Goal: Task Accomplishment & Management: Complete application form

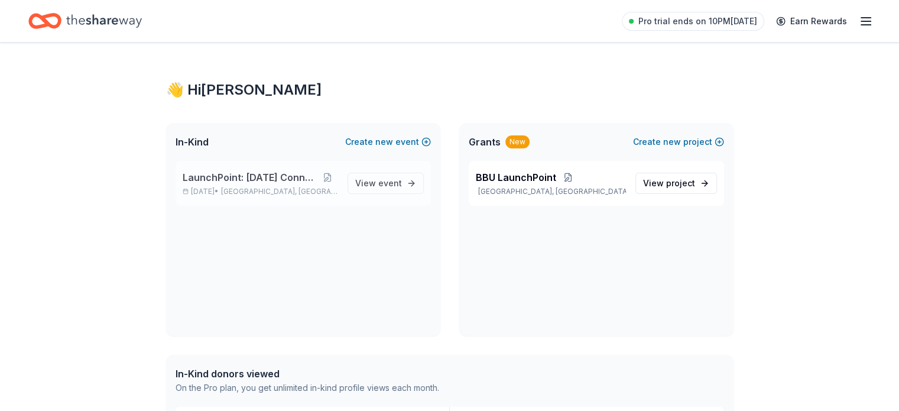
click at [258, 172] on span "LaunchPoint: [DATE] Connection" at bounding box center [250, 177] width 135 height 14
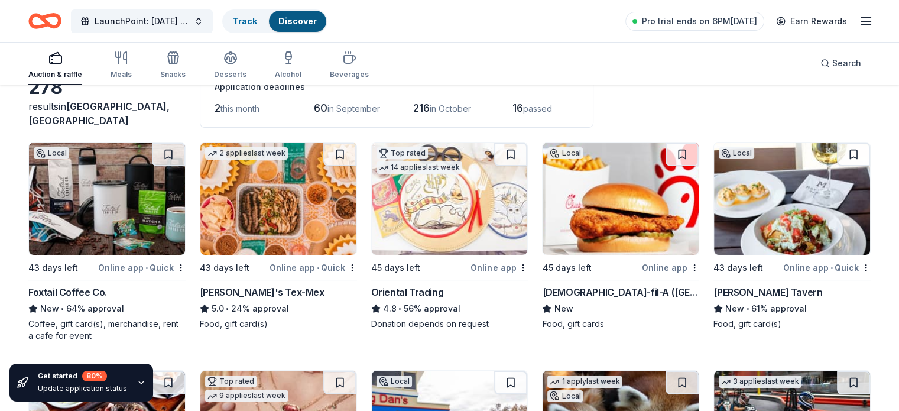
scroll to position [79, 0]
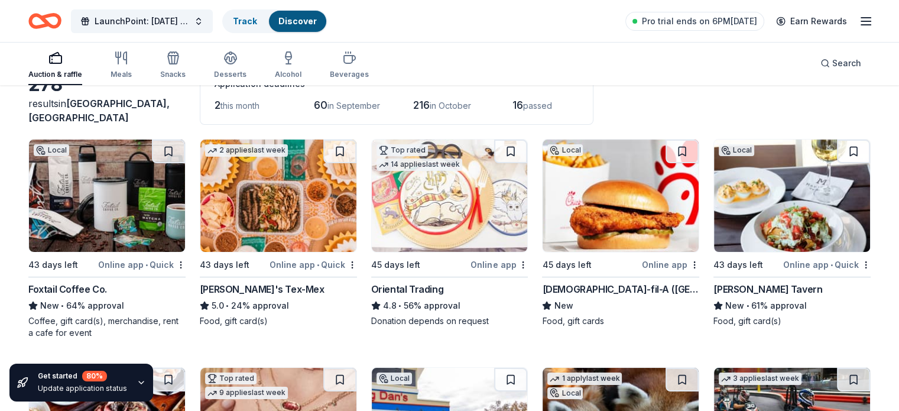
click at [459, 110] on span "in October" at bounding box center [450, 106] width 41 height 10
click at [552, 103] on span "passed" at bounding box center [537, 106] width 29 height 10
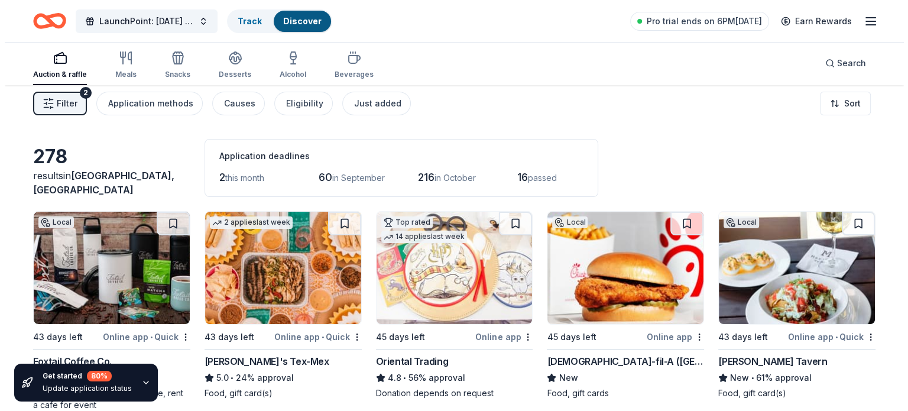
scroll to position [4, 0]
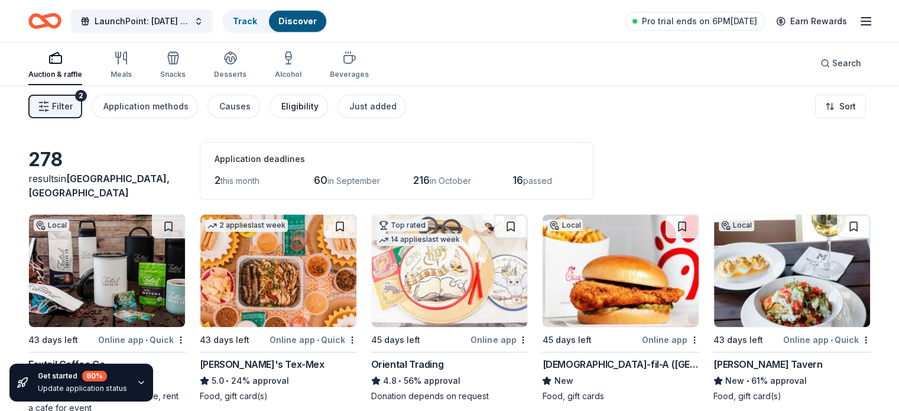
click at [313, 111] on div "Eligibility" at bounding box center [299, 106] width 37 height 14
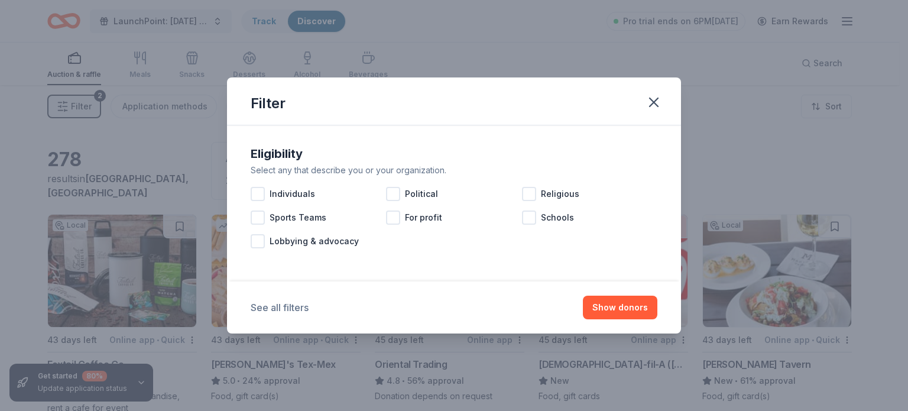
click at [290, 303] on button "See all filters" at bounding box center [280, 307] width 58 height 14
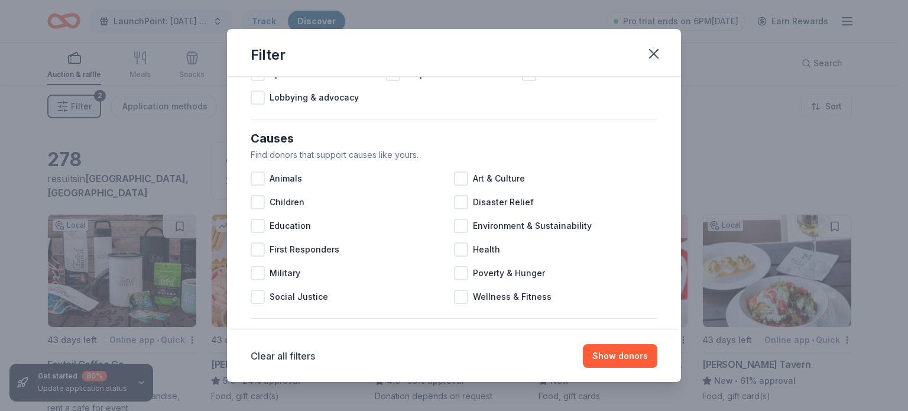
scroll to position [102, 0]
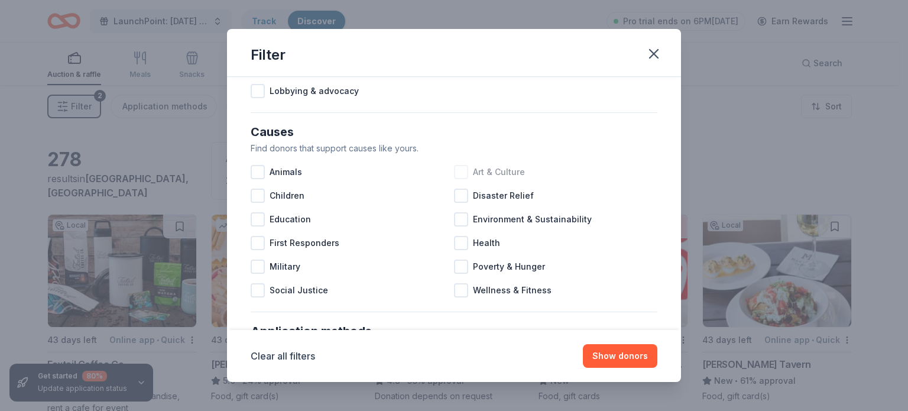
click at [456, 172] on div at bounding box center [461, 172] width 14 height 14
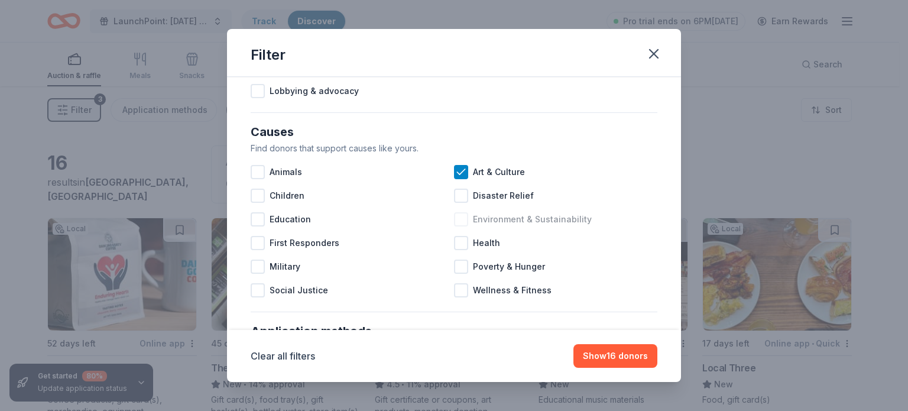
click at [455, 217] on div at bounding box center [461, 219] width 14 height 14
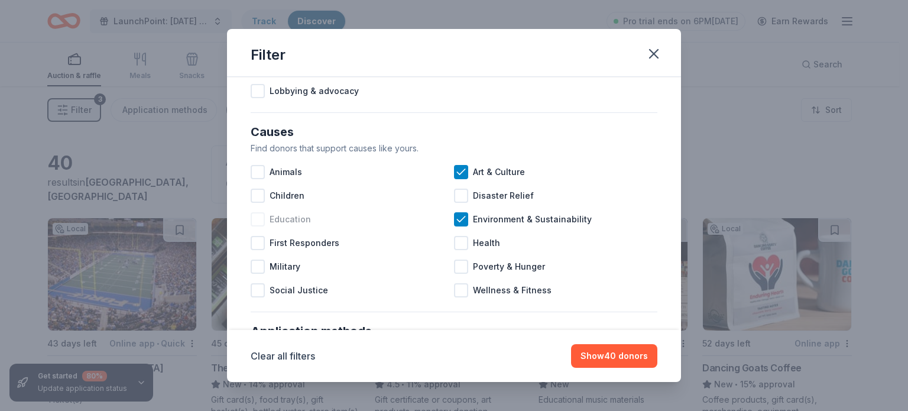
click at [257, 219] on div at bounding box center [258, 219] width 14 height 14
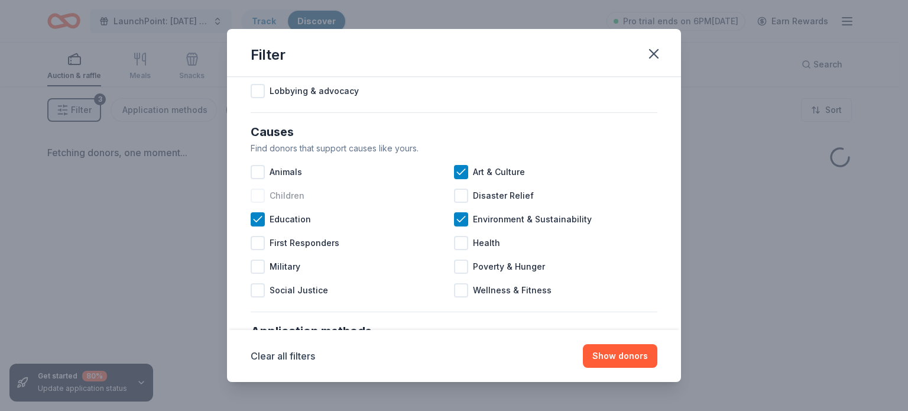
click at [259, 199] on div at bounding box center [258, 196] width 14 height 14
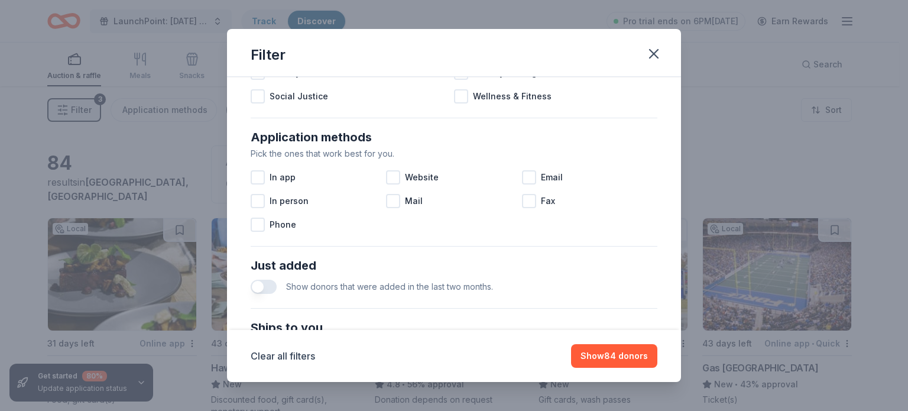
scroll to position [297, 0]
click at [386, 174] on div at bounding box center [393, 176] width 14 height 14
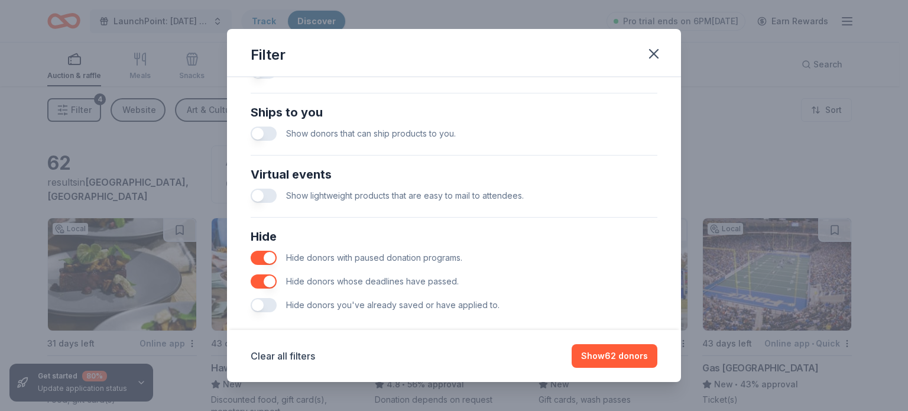
scroll to position [525, 0]
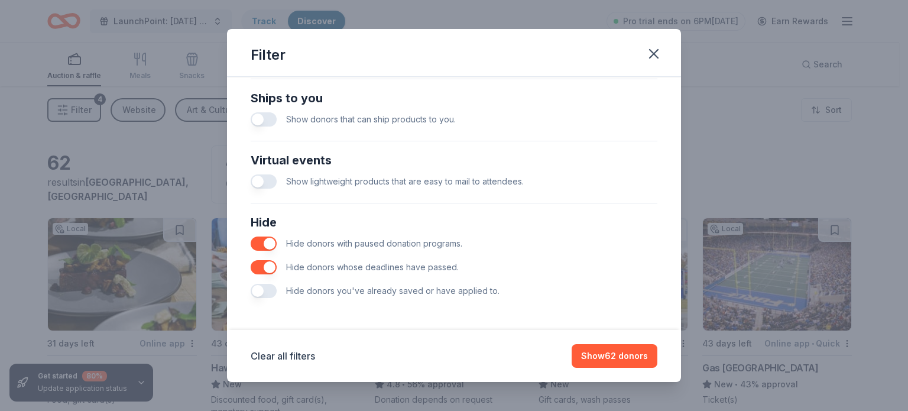
click at [260, 238] on button "button" at bounding box center [264, 244] width 26 height 14
click at [258, 263] on button "button" at bounding box center [264, 267] width 26 height 14
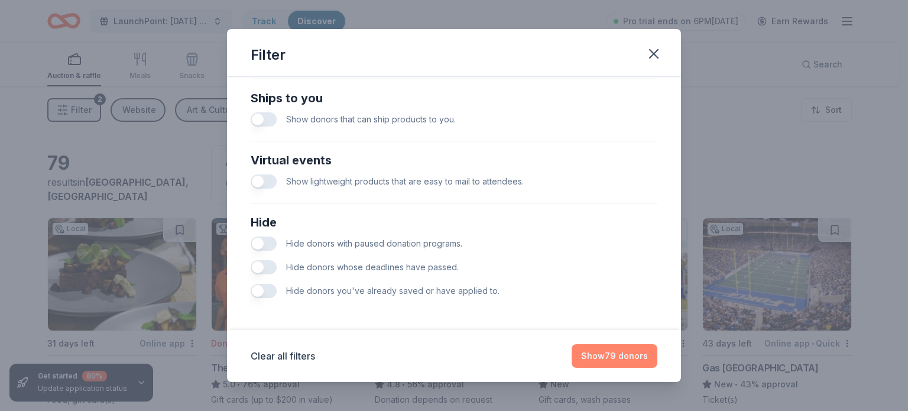
click at [613, 363] on button "Show 79 donors" at bounding box center [615, 356] width 86 height 24
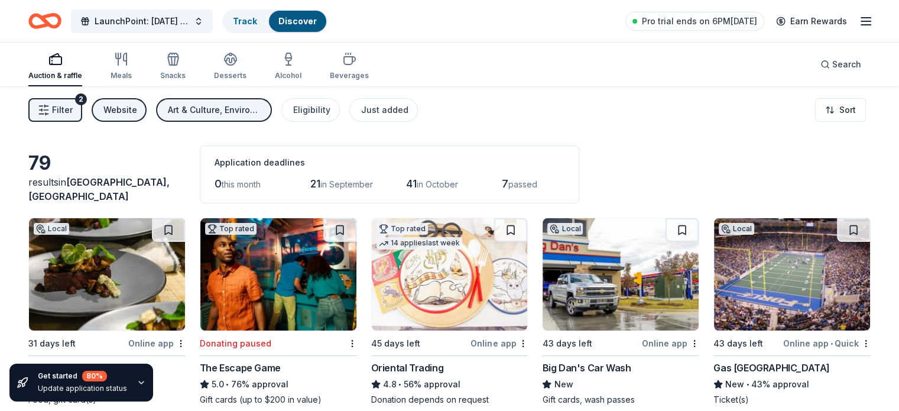
click at [456, 302] on img at bounding box center [450, 274] width 156 height 112
click at [170, 19] on span "LaunchPoint: [DATE] Connection" at bounding box center [142, 21] width 95 height 14
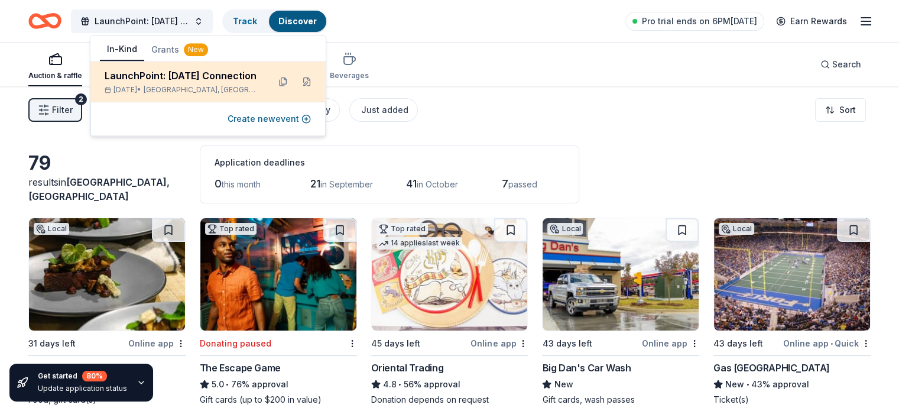
click at [170, 75] on div "LaunchPoint: [DATE] Connection" at bounding box center [182, 76] width 155 height 14
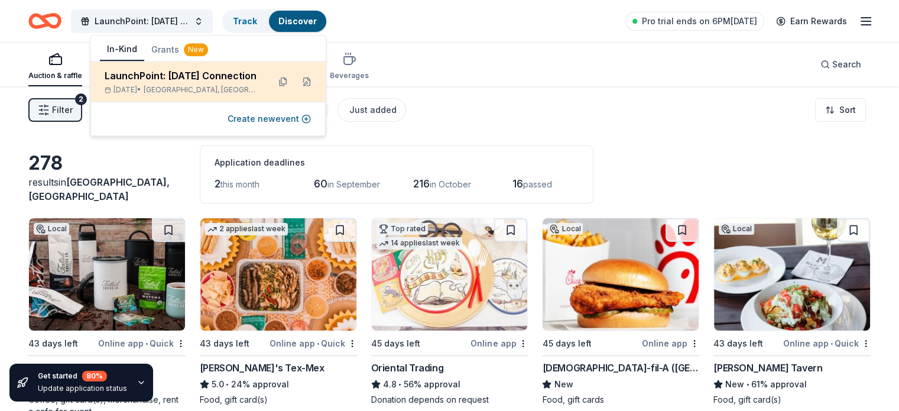
click at [187, 80] on div "LaunchPoint: [DATE] Connection" at bounding box center [182, 76] width 155 height 14
click at [305, 80] on button at bounding box center [306, 81] width 19 height 19
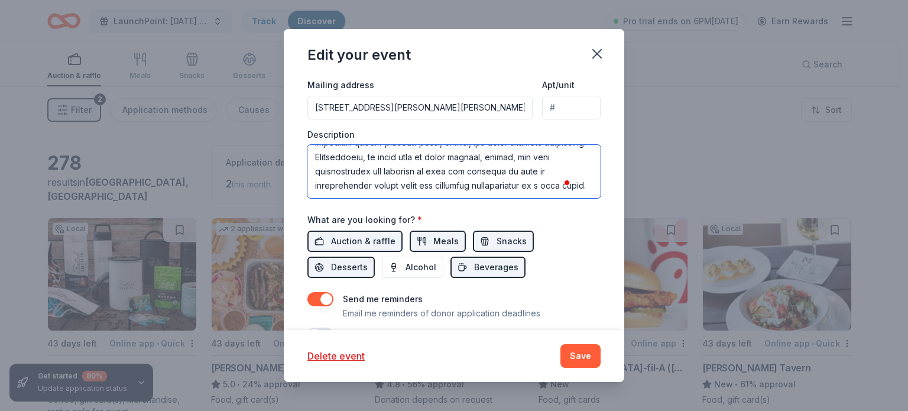
click at [440, 167] on textarea "To enrich screen reader interactions, please activate Accessibility in Grammarl…" at bounding box center [453, 171] width 293 height 53
click at [502, 183] on textarea "To enrich screen reader interactions, please activate Accessibility in Grammarl…" at bounding box center [453, 171] width 293 height 53
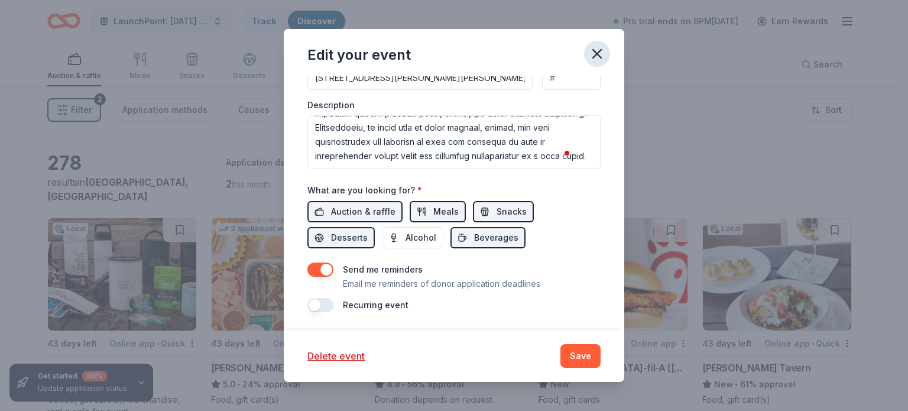
click at [600, 52] on icon "button" at bounding box center [597, 54] width 17 height 17
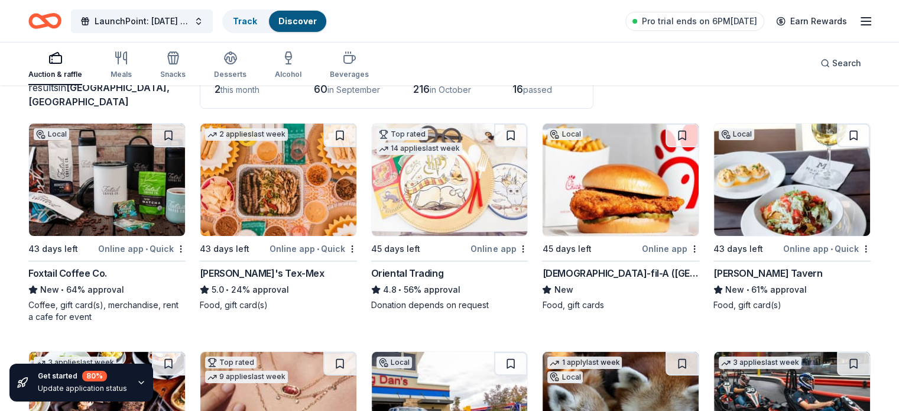
scroll to position [88, 0]
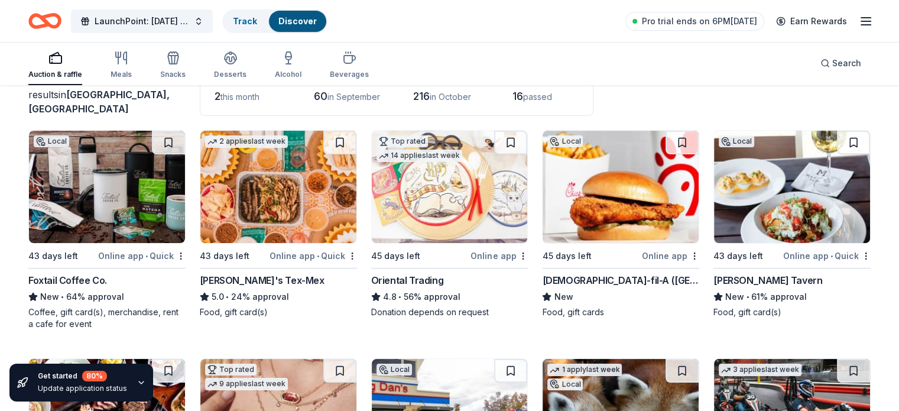
click at [478, 197] on img at bounding box center [450, 187] width 156 height 112
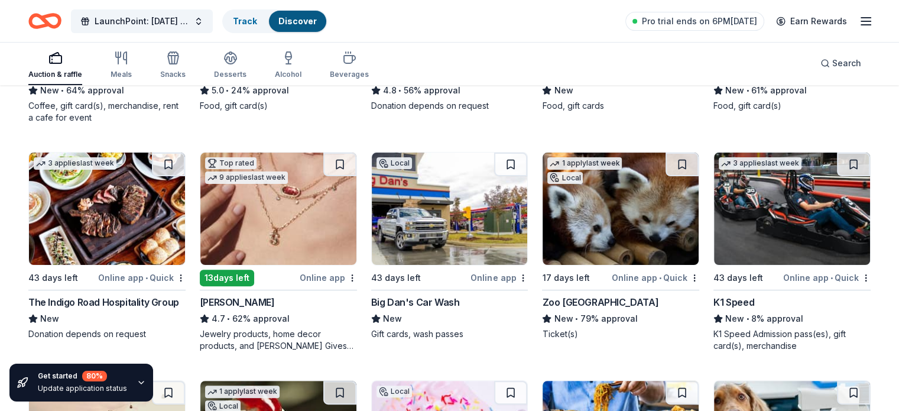
scroll to position [286, 0]
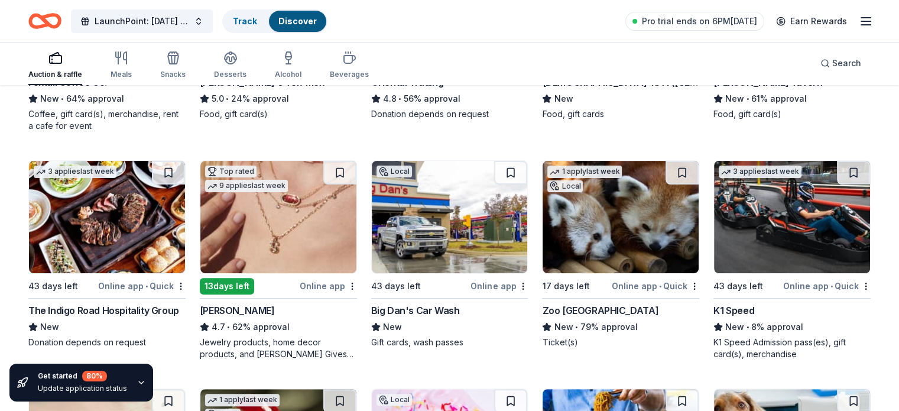
click at [291, 209] on img at bounding box center [278, 217] width 156 height 112
click at [48, 25] on icon "Home" at bounding box center [39, 21] width 18 height 12
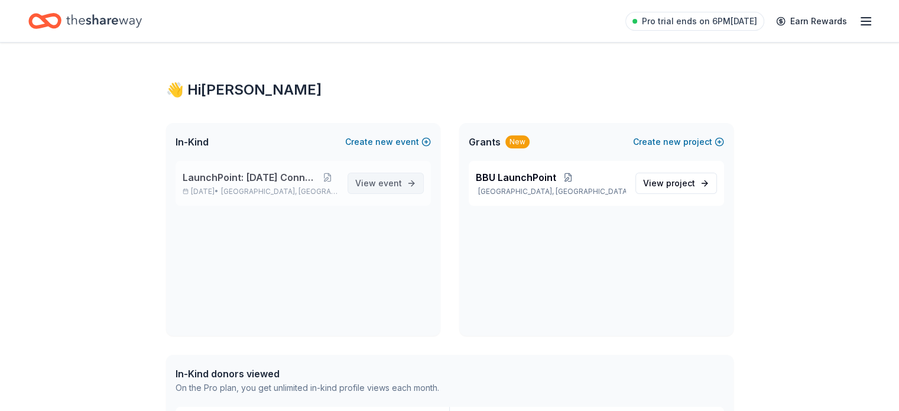
click at [408, 181] on link "View event" at bounding box center [386, 183] width 76 height 21
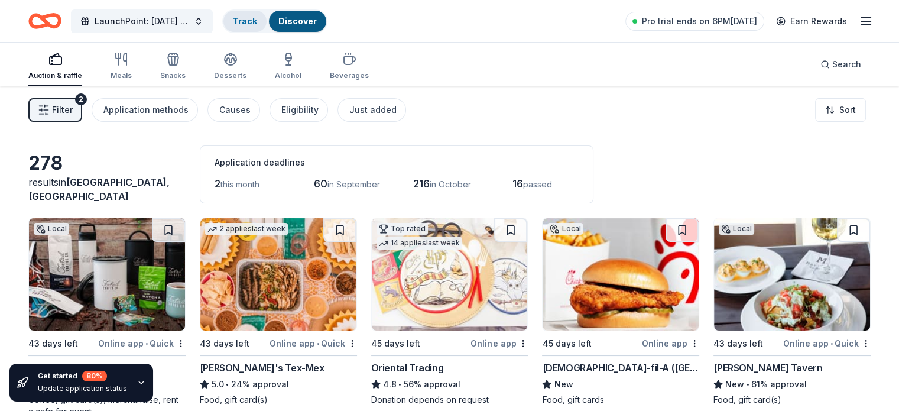
click at [257, 18] on link "Track" at bounding box center [245, 21] width 24 height 10
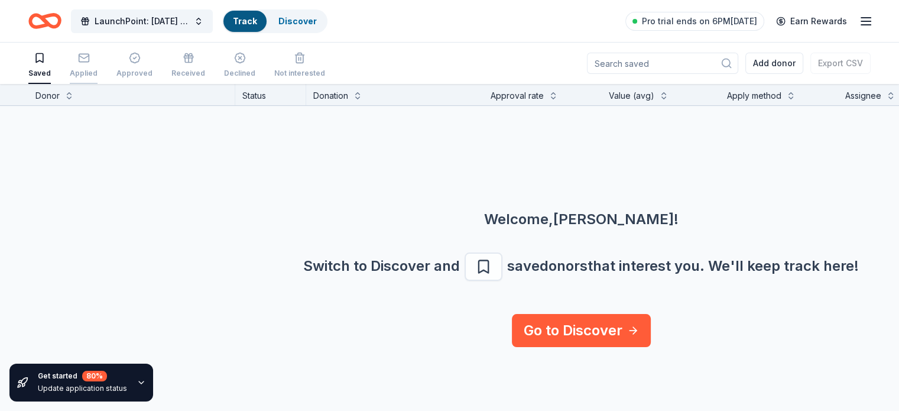
click at [97, 71] on div "Applied" at bounding box center [84, 73] width 28 height 9
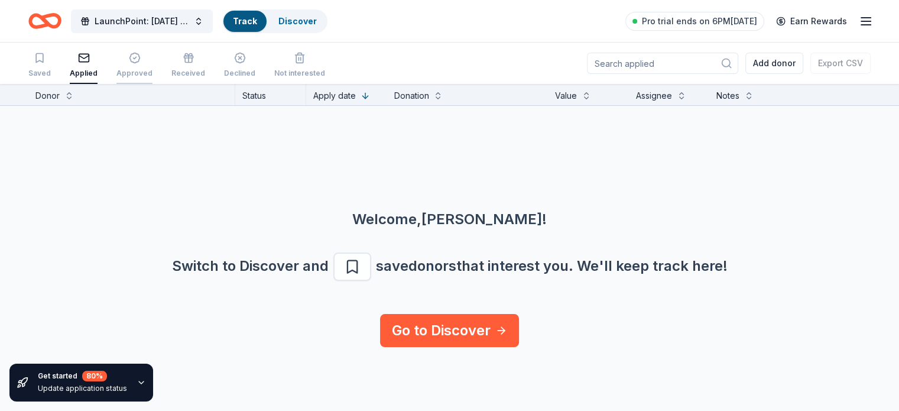
click at [145, 67] on div "Approved" at bounding box center [134, 65] width 36 height 26
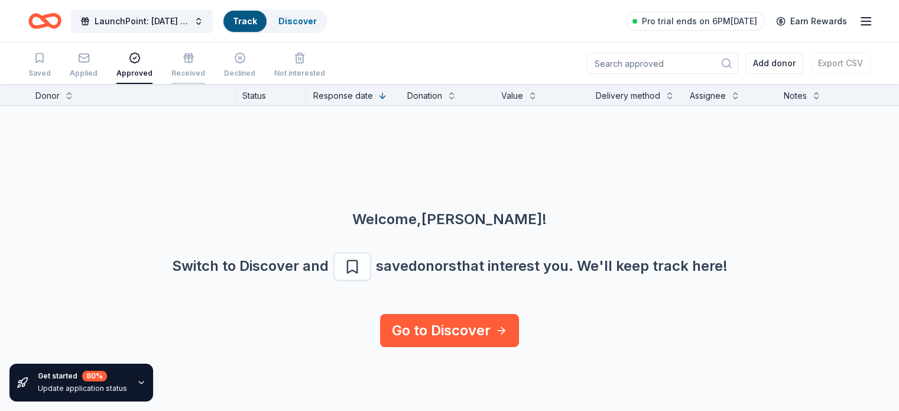
click at [195, 63] on icon "button" at bounding box center [189, 58] width 12 height 12
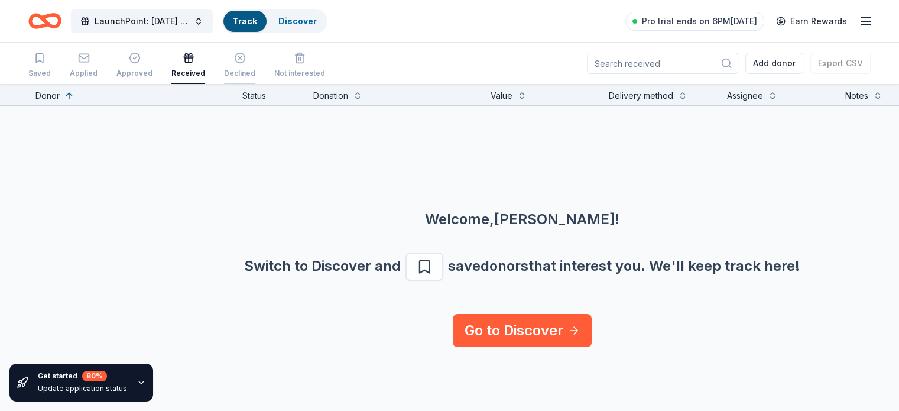
click at [246, 63] on icon "button" at bounding box center [240, 58] width 12 height 12
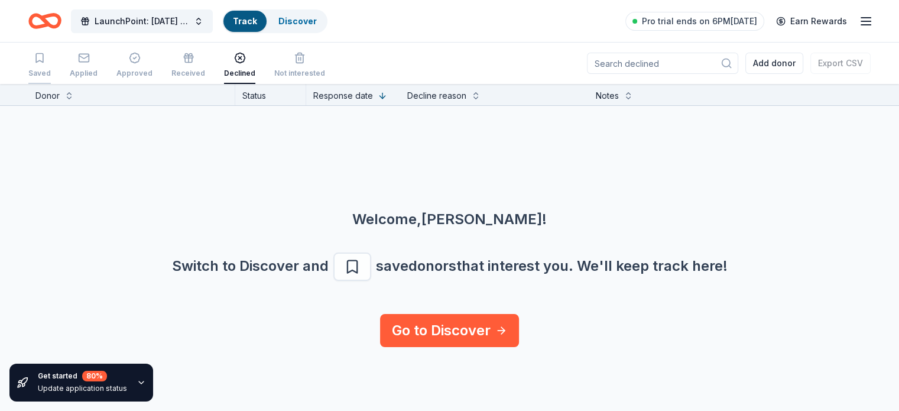
click at [51, 67] on div "Saved" at bounding box center [39, 65] width 22 height 26
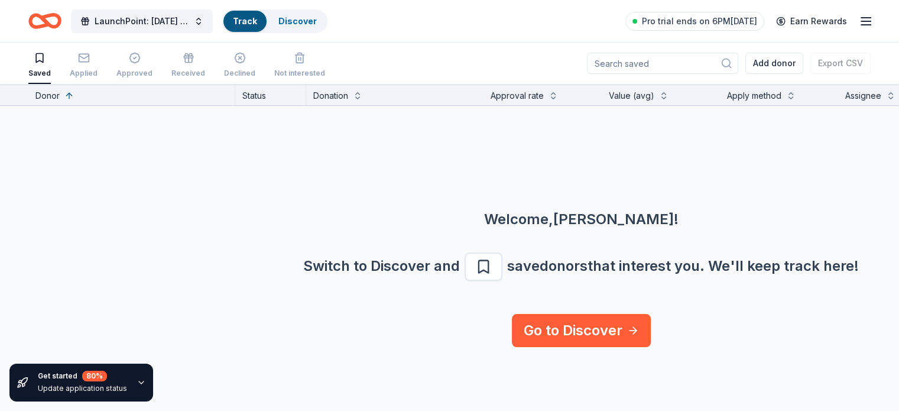
click at [48, 25] on icon "Home" at bounding box center [39, 21] width 18 height 12
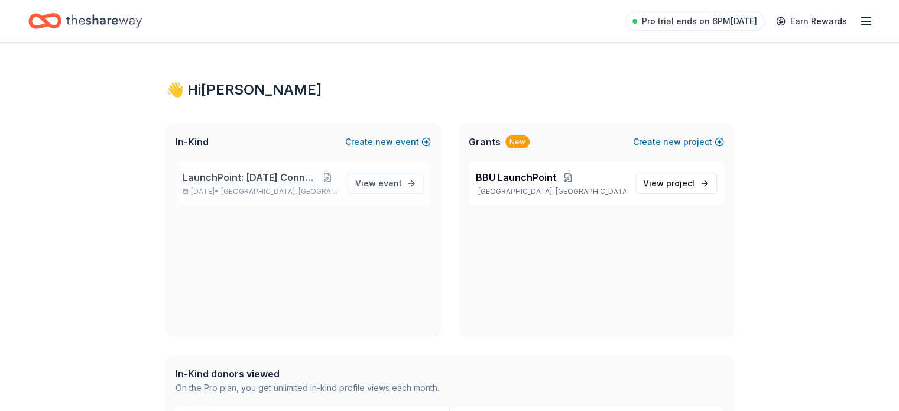
click at [307, 173] on span "LaunchPoint: [DATE] Connection" at bounding box center [250, 177] width 135 height 14
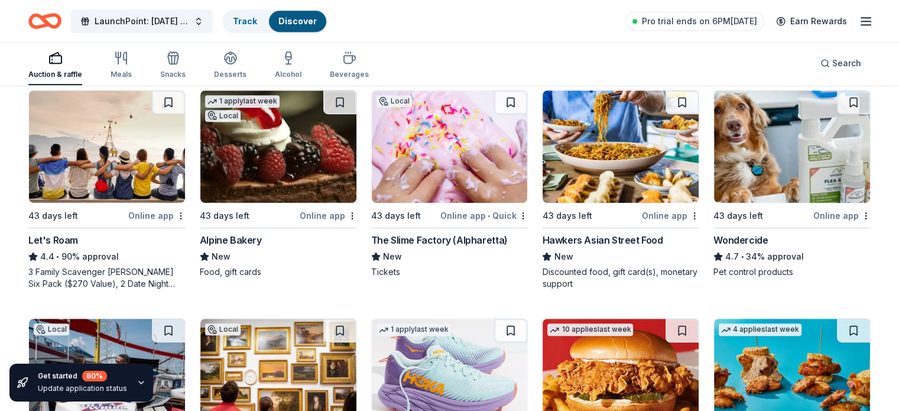
scroll to position [605, 0]
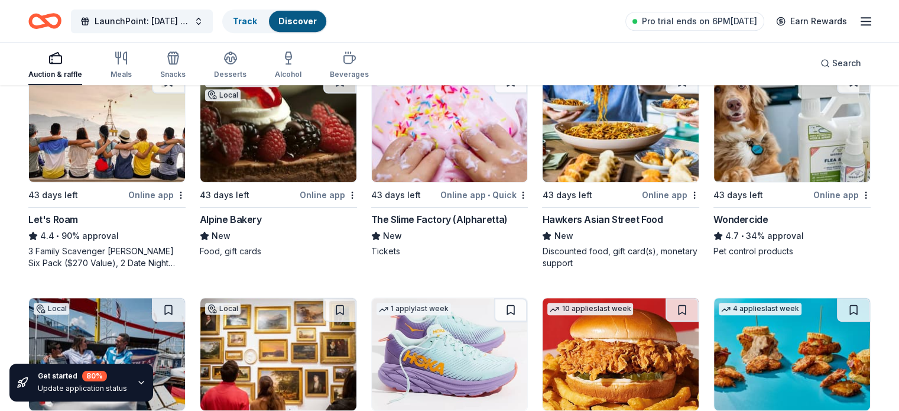
click at [78, 220] on div "Let's Roam" at bounding box center [53, 219] width 50 height 14
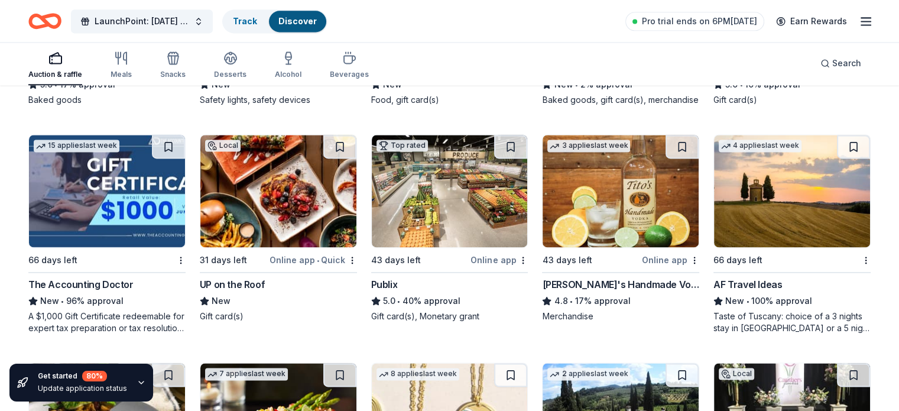
scroll to position [1672, 0]
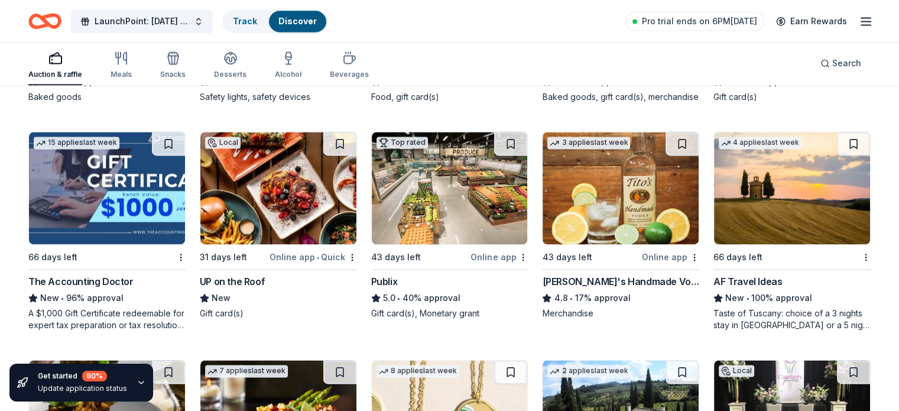
click at [428, 227] on img at bounding box center [450, 188] width 156 height 112
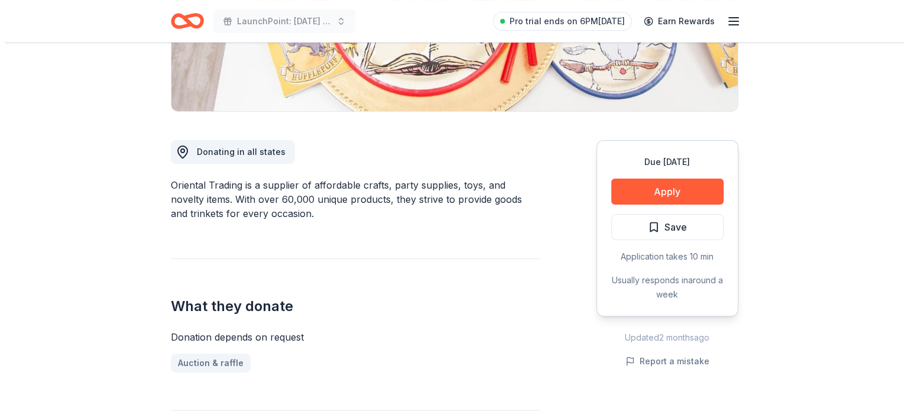
scroll to position [260, 0]
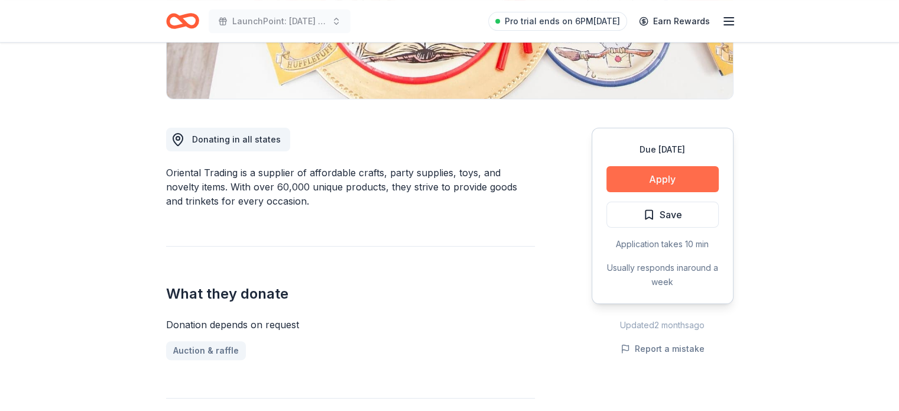
click at [676, 178] on button "Apply" at bounding box center [663, 179] width 112 height 26
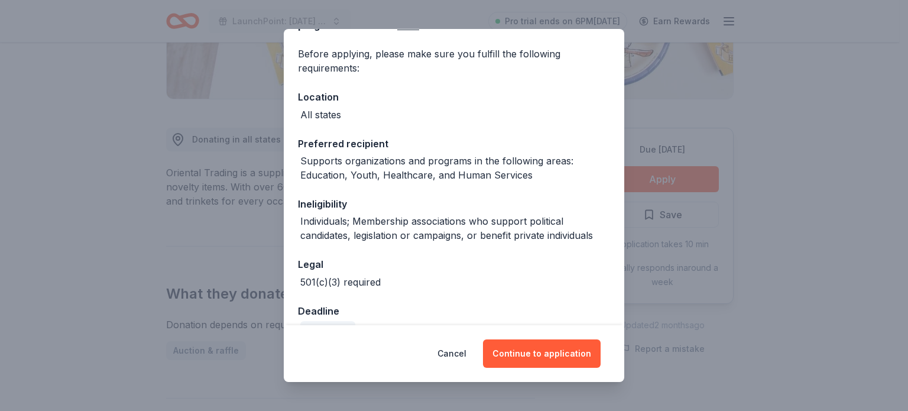
scroll to position [108, 0]
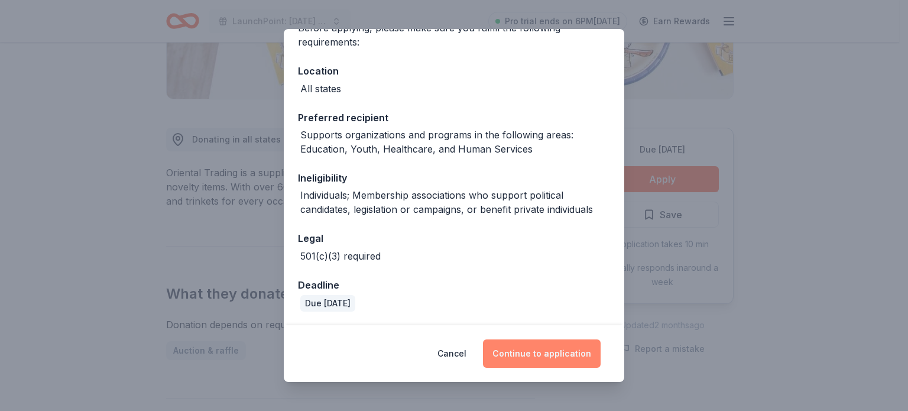
click at [532, 355] on button "Continue to application" at bounding box center [542, 353] width 118 height 28
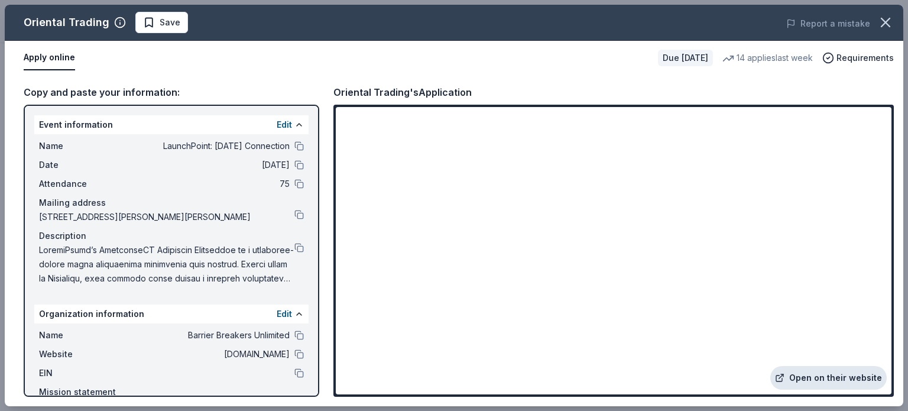
click at [824, 373] on link "Open on their website" at bounding box center [828, 378] width 116 height 24
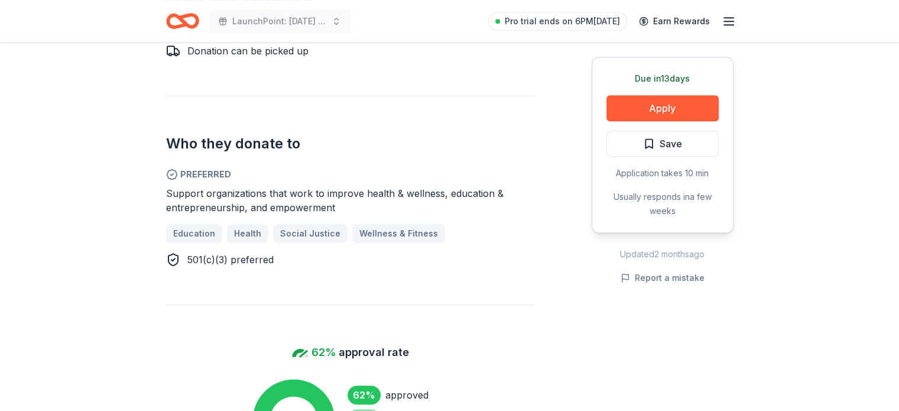
scroll to position [691, 0]
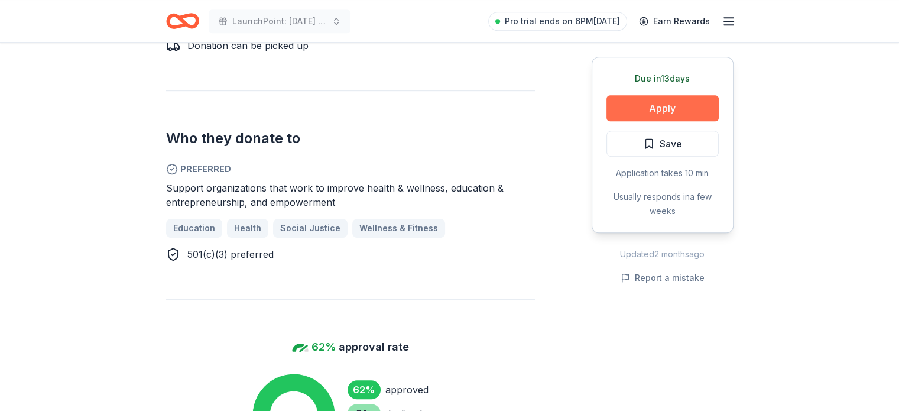
click at [662, 108] on button "Apply" at bounding box center [663, 108] width 112 height 26
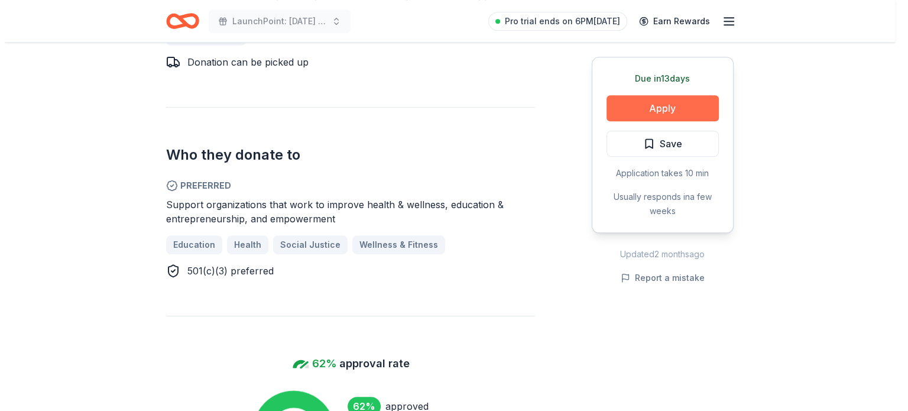
scroll to position [707, 0]
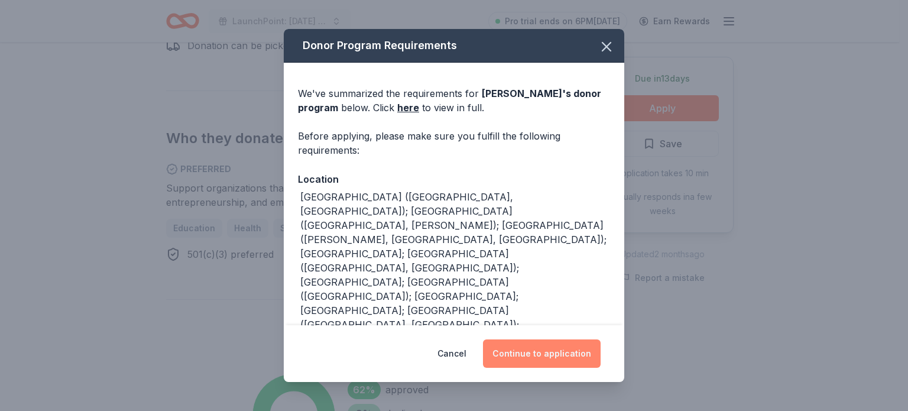
click at [540, 357] on button "Continue to application" at bounding box center [542, 353] width 118 height 28
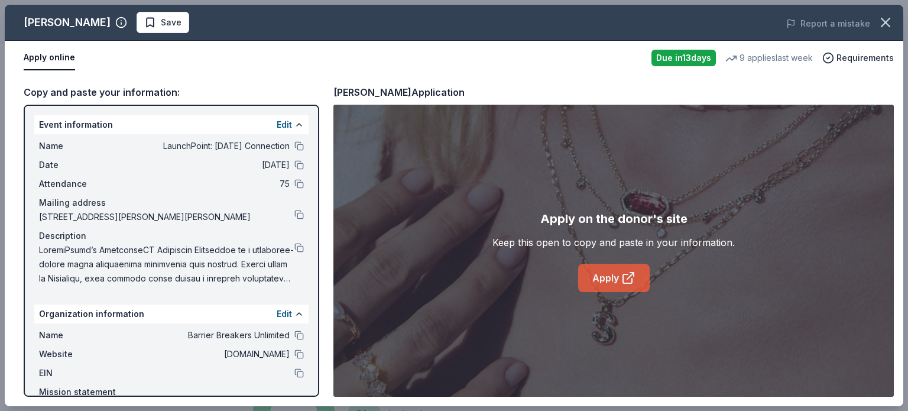
click at [610, 281] on link "Apply" at bounding box center [614, 278] width 72 height 28
click at [613, 277] on link "Apply" at bounding box center [614, 278] width 72 height 28
click at [605, 273] on link "Apply" at bounding box center [614, 278] width 72 height 28
click at [294, 247] on button at bounding box center [298, 247] width 9 height 9
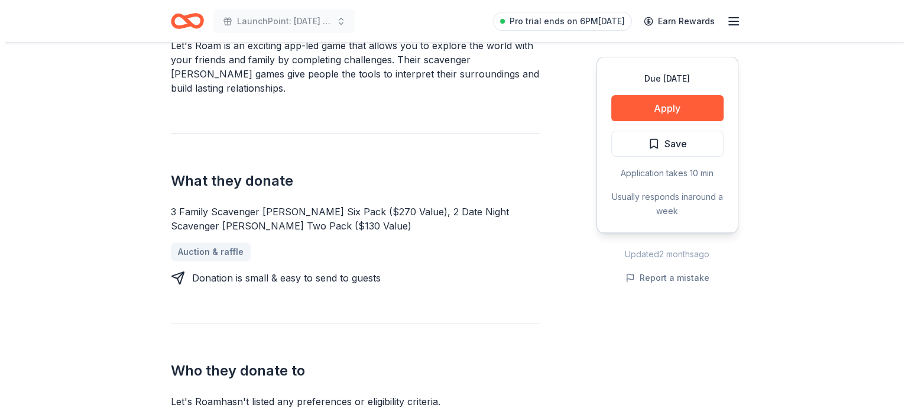
scroll to position [383, 0]
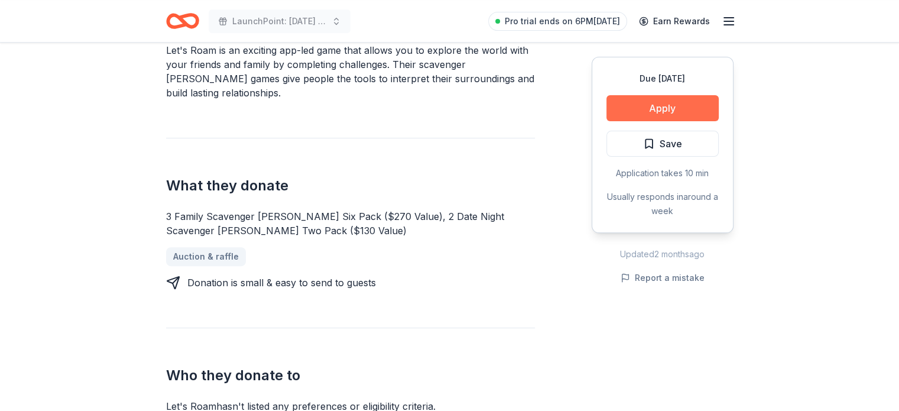
click at [689, 104] on button "Apply" at bounding box center [663, 108] width 112 height 26
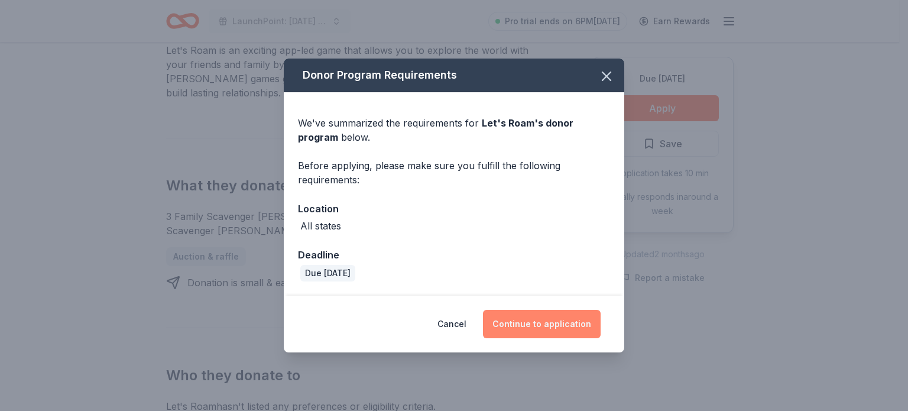
click at [550, 321] on button "Continue to application" at bounding box center [542, 324] width 118 height 28
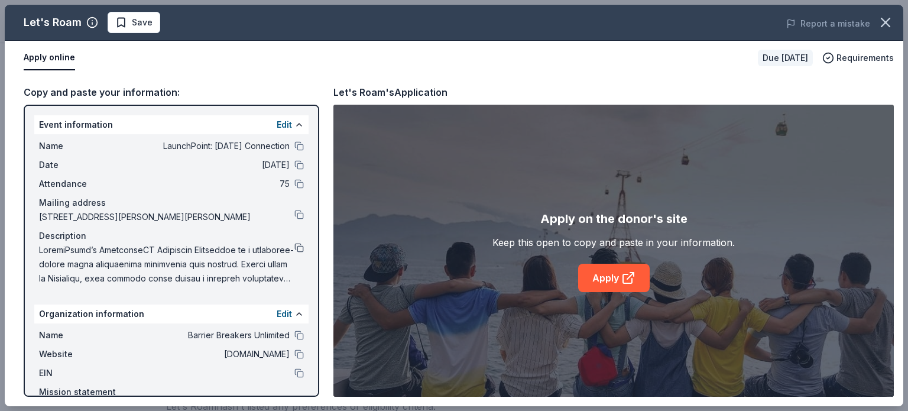
click at [294, 245] on button at bounding box center [298, 247] width 9 height 9
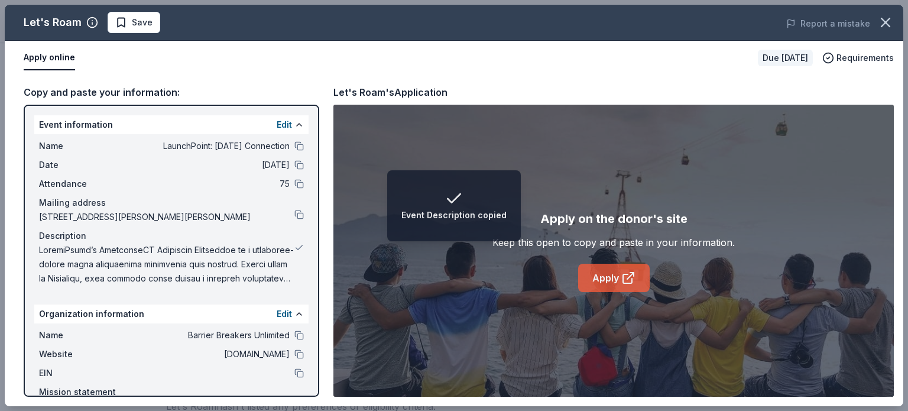
click at [611, 278] on link "Apply" at bounding box center [614, 278] width 72 height 28
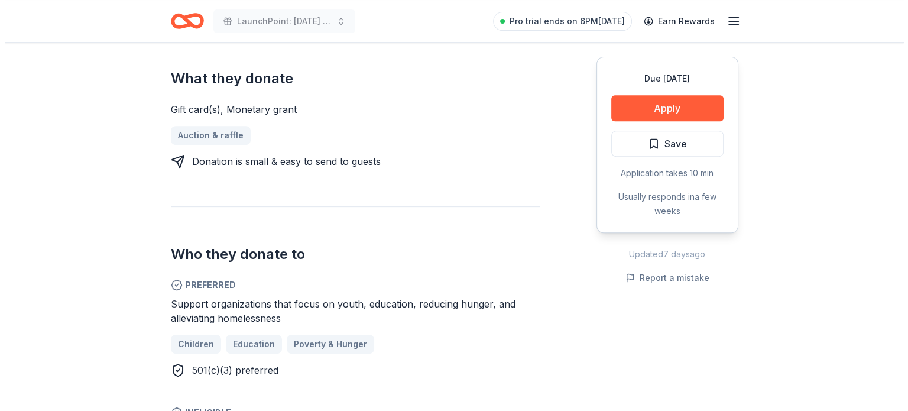
scroll to position [501, 0]
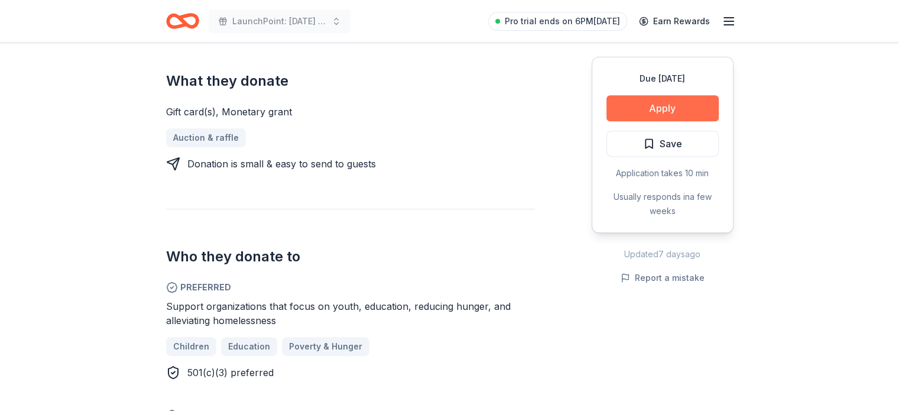
click at [688, 110] on button "Apply" at bounding box center [663, 108] width 112 height 26
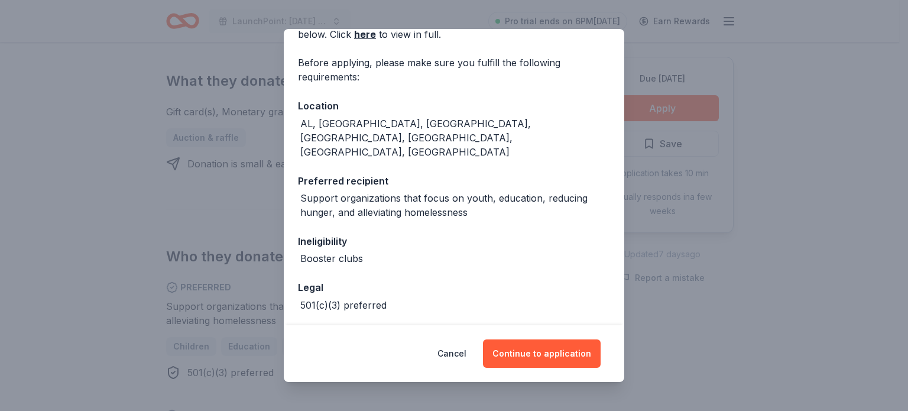
scroll to position [94, 0]
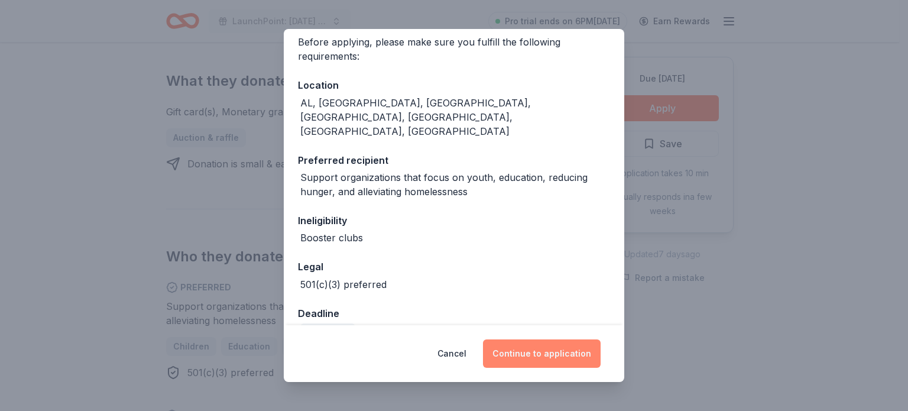
click at [549, 357] on button "Continue to application" at bounding box center [542, 353] width 118 height 28
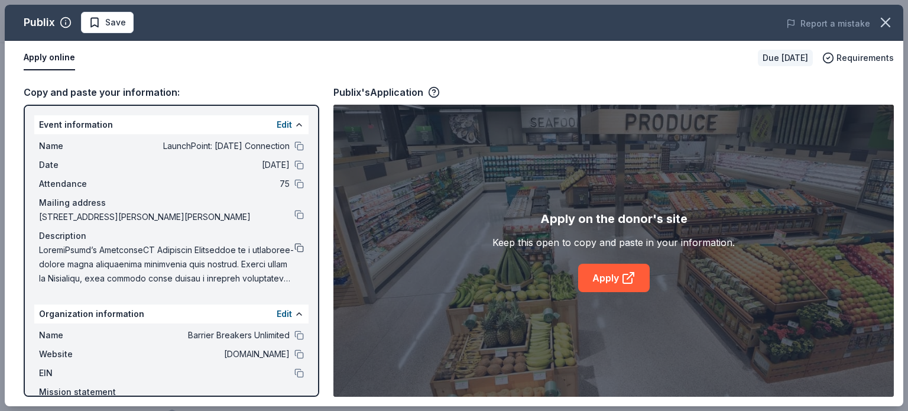
click at [294, 245] on button at bounding box center [298, 247] width 9 height 9
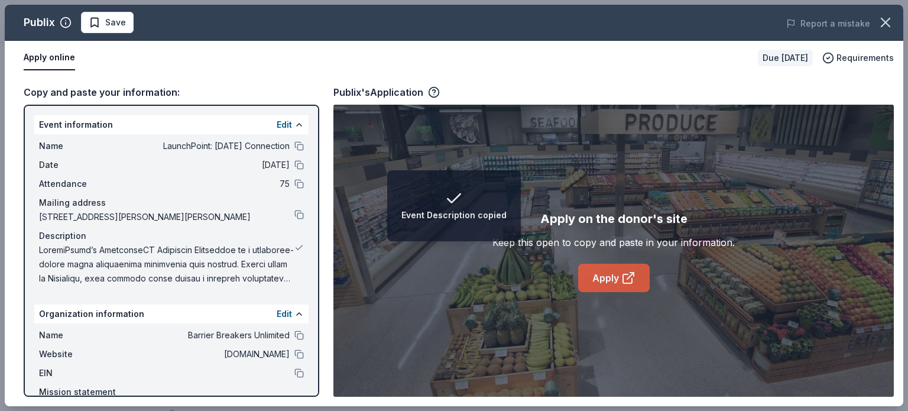
click at [604, 269] on link "Apply" at bounding box center [614, 278] width 72 height 28
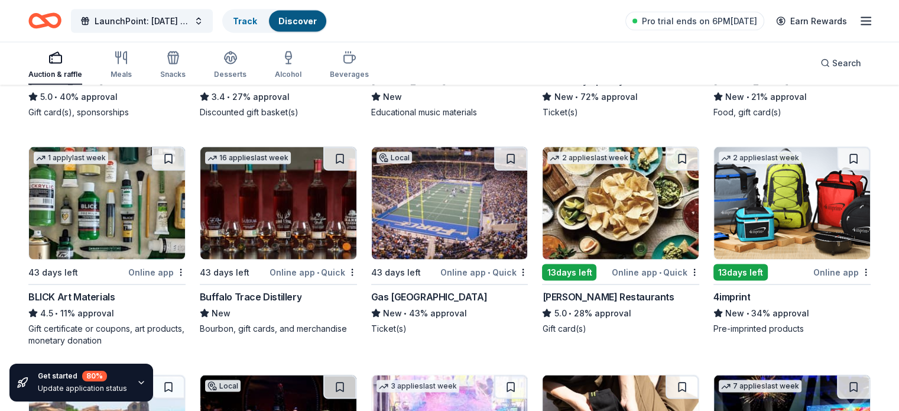
scroll to position [2337, 0]
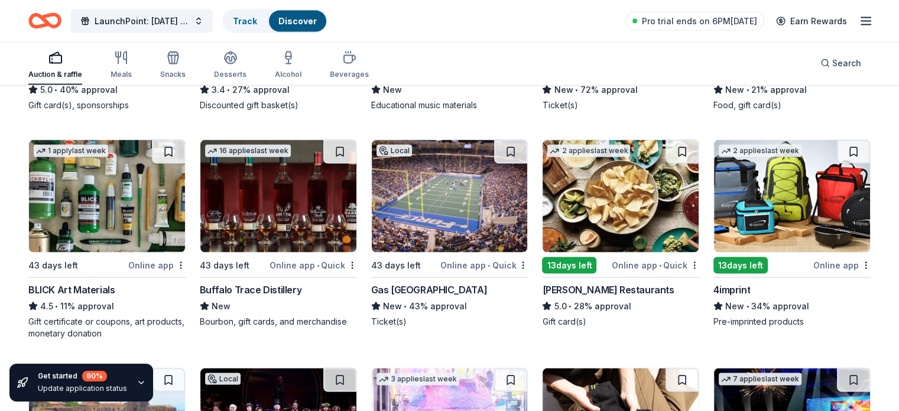
click at [741, 313] on div "New • 34% approval" at bounding box center [792, 306] width 157 height 14
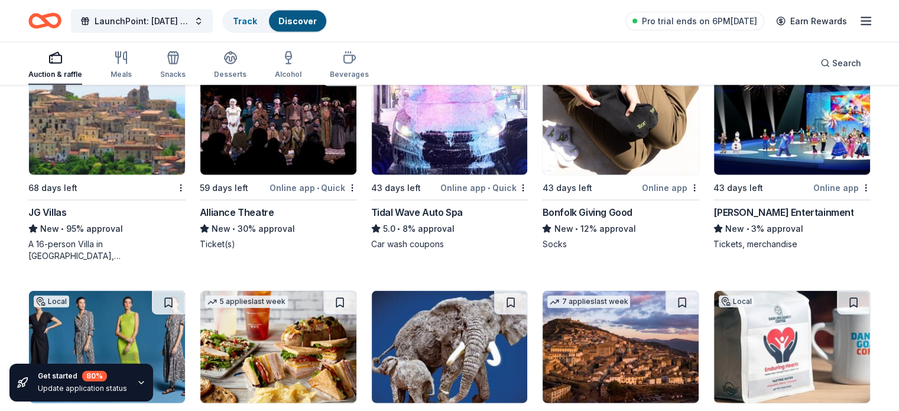
scroll to position [2630, 0]
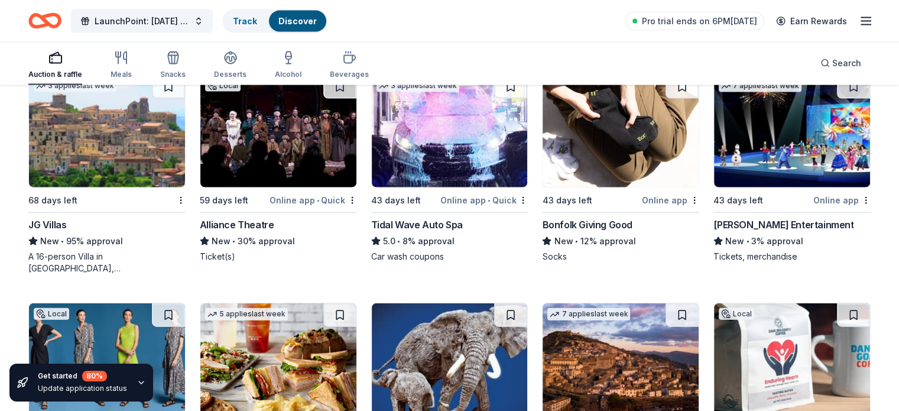
click at [66, 232] on div "JG Villas" at bounding box center [47, 225] width 38 height 14
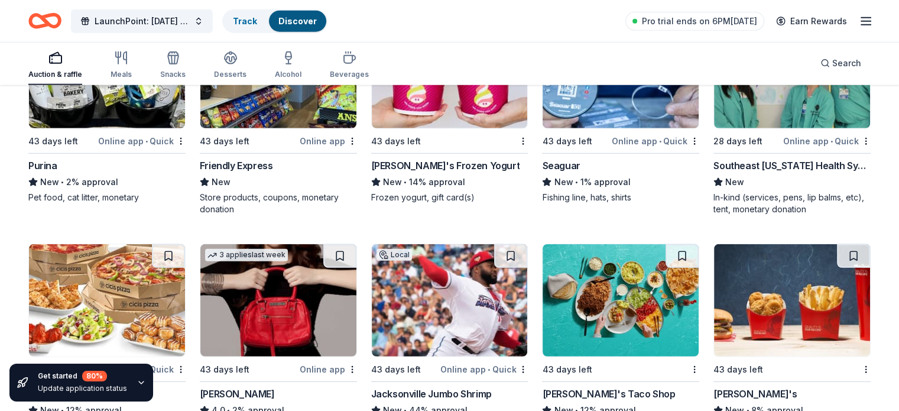
scroll to position [7690, 0]
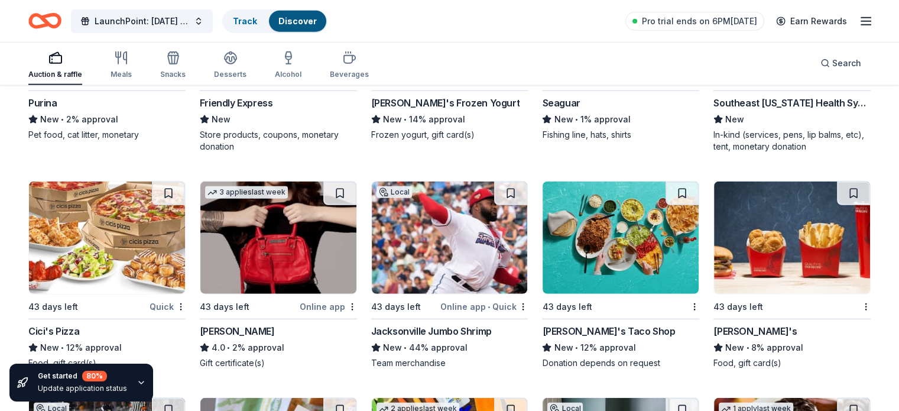
click at [766, 254] on img at bounding box center [792, 238] width 156 height 112
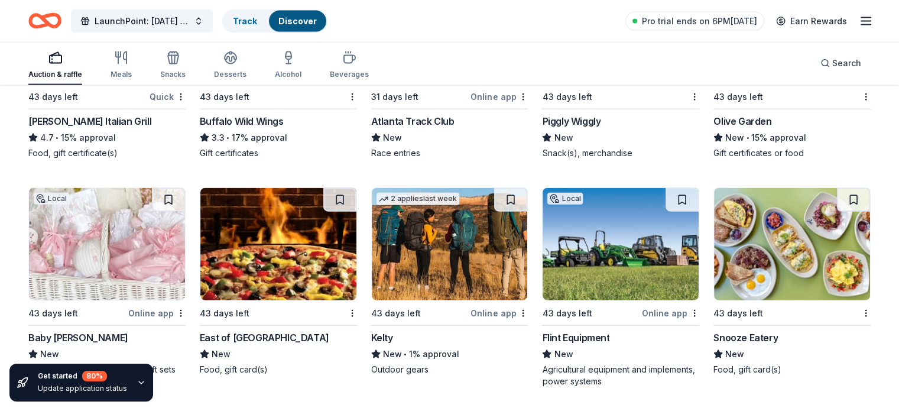
scroll to position [7056, 0]
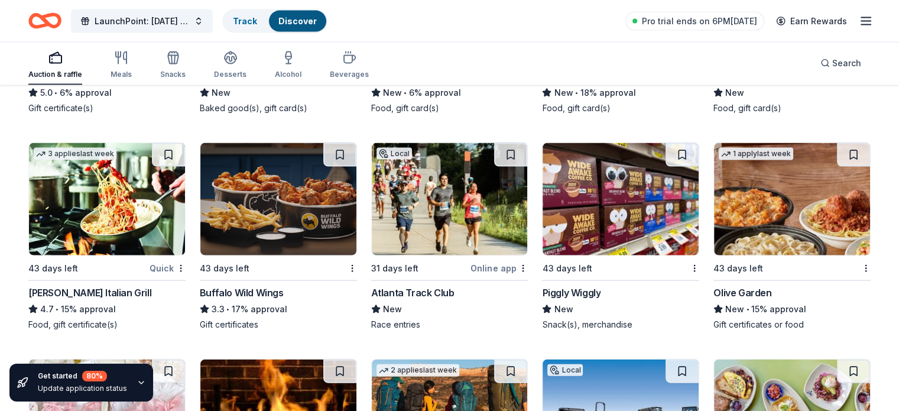
click at [734, 300] on div "Olive Garden" at bounding box center [743, 293] width 58 height 14
click at [111, 211] on img at bounding box center [107, 199] width 156 height 112
click at [590, 205] on img at bounding box center [621, 199] width 156 height 112
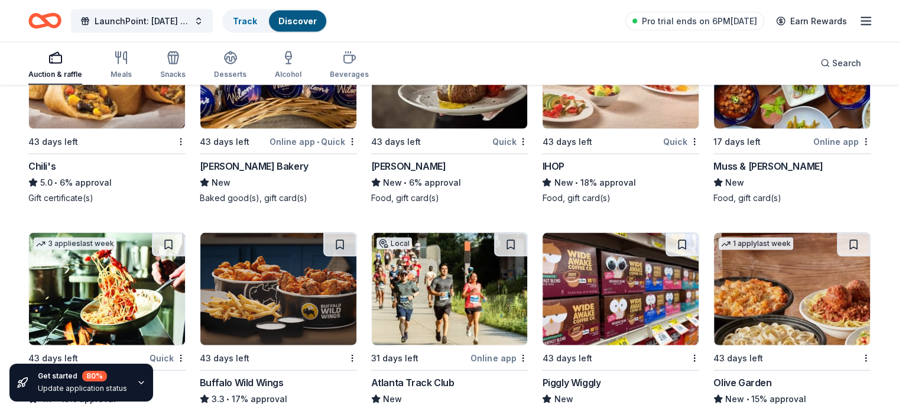
scroll to position [6920, 0]
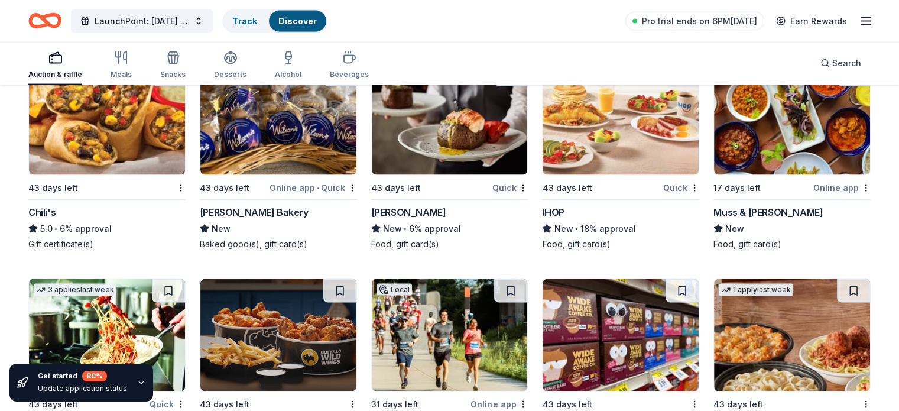
click at [56, 218] on div "Chili's" at bounding box center [41, 212] width 27 height 14
click at [261, 219] on div "Wilson's Bakery" at bounding box center [254, 212] width 109 height 14
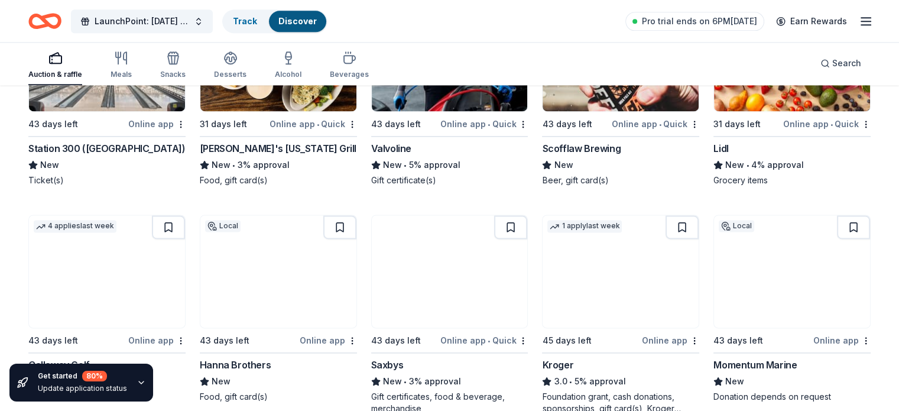
scroll to position [5989, 0]
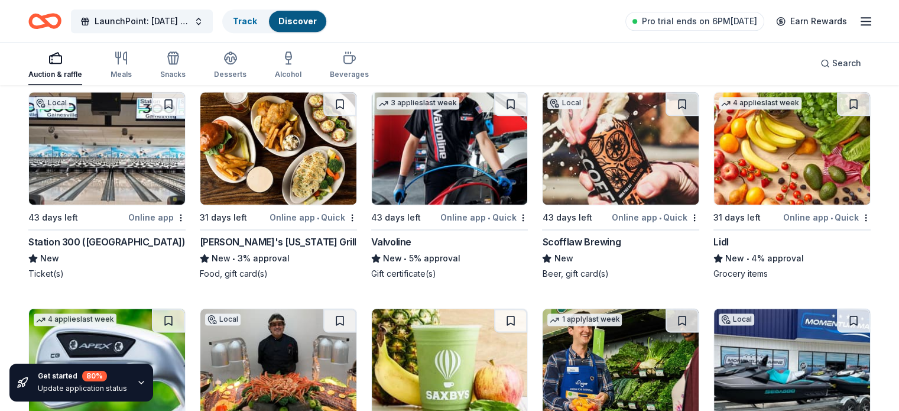
click at [257, 247] on div "Ted's Montana Grill" at bounding box center [278, 242] width 157 height 14
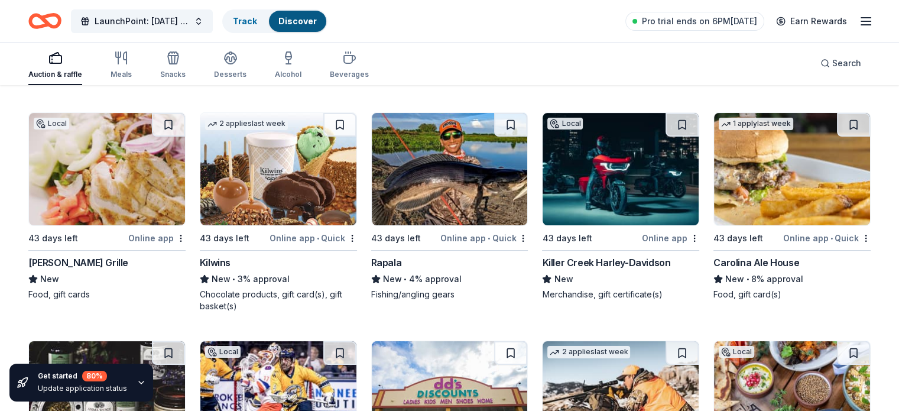
scroll to position [4545, 0]
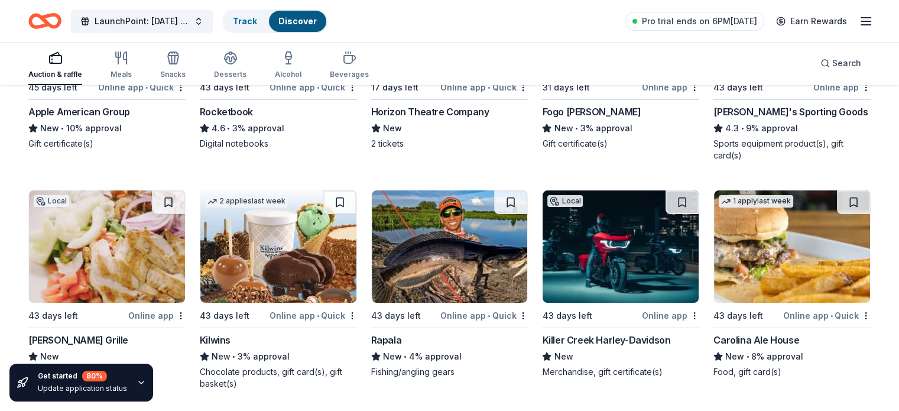
click at [235, 260] on img at bounding box center [278, 246] width 156 height 112
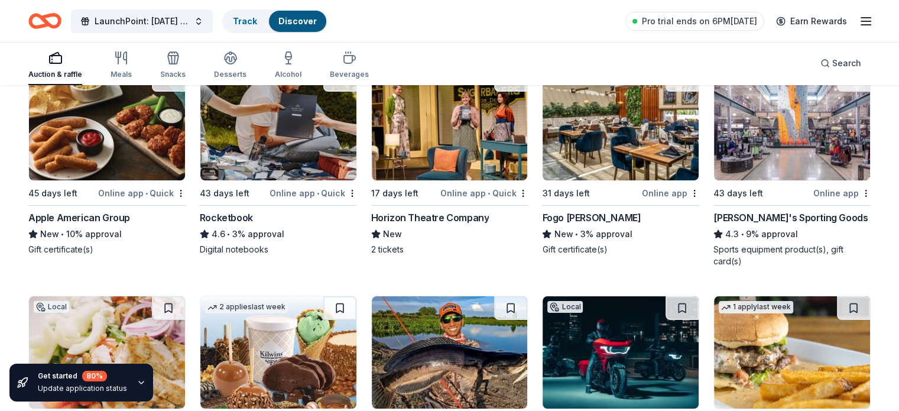
scroll to position [4409, 0]
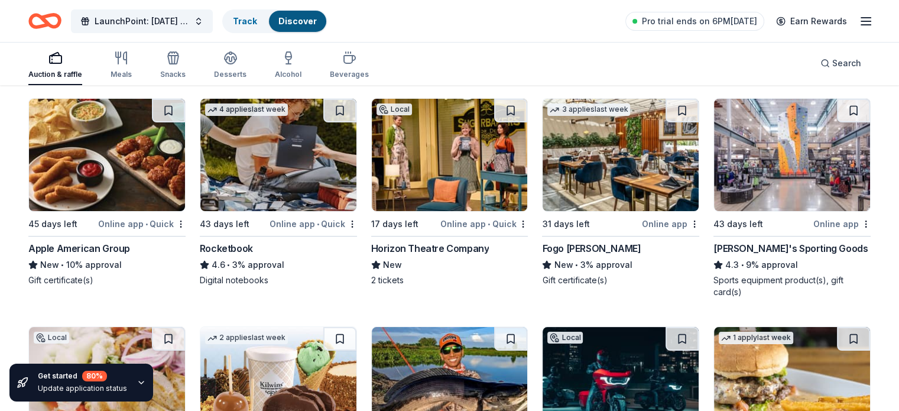
click at [571, 251] on div "Fogo [PERSON_NAME]" at bounding box center [591, 248] width 99 height 14
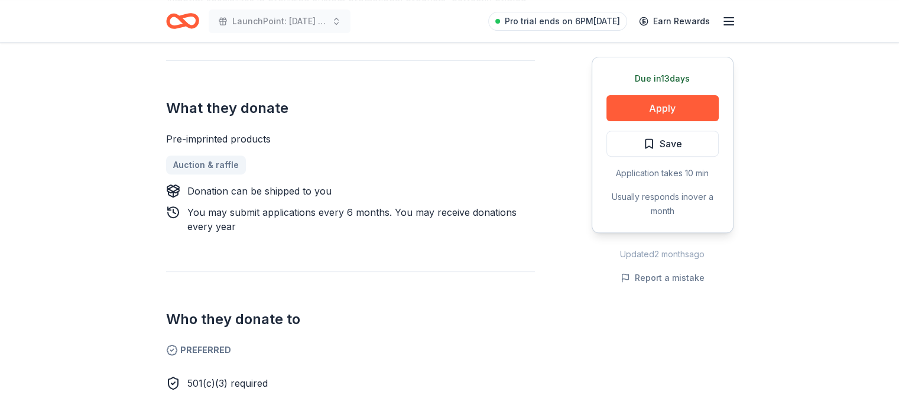
scroll to position [429, 0]
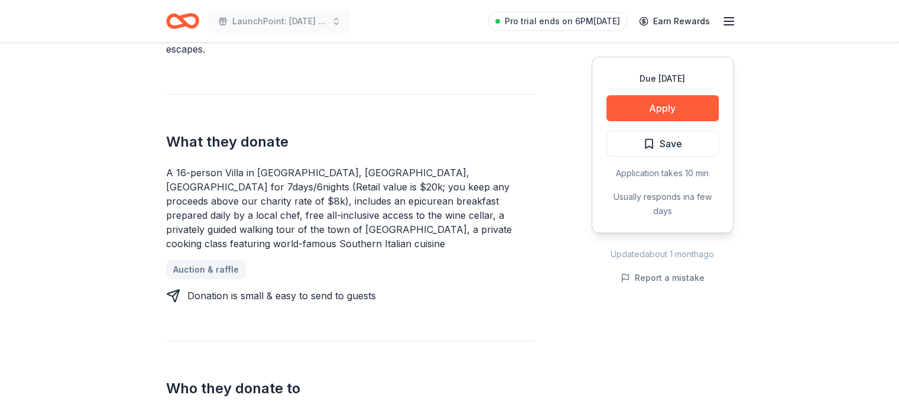
scroll to position [413, 0]
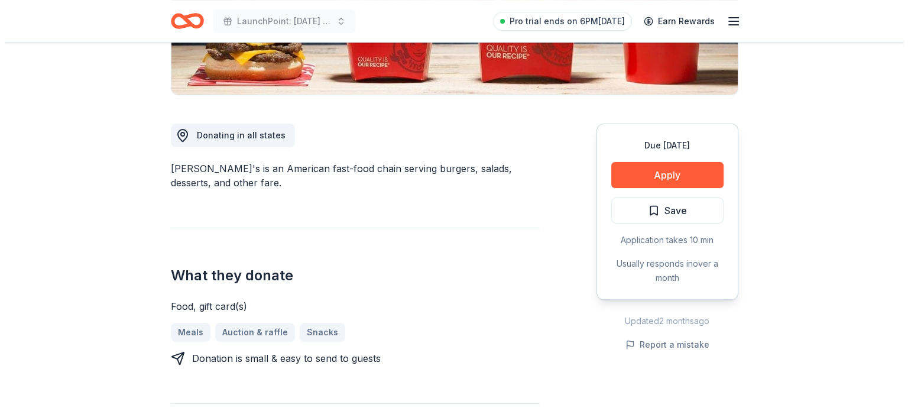
scroll to position [277, 0]
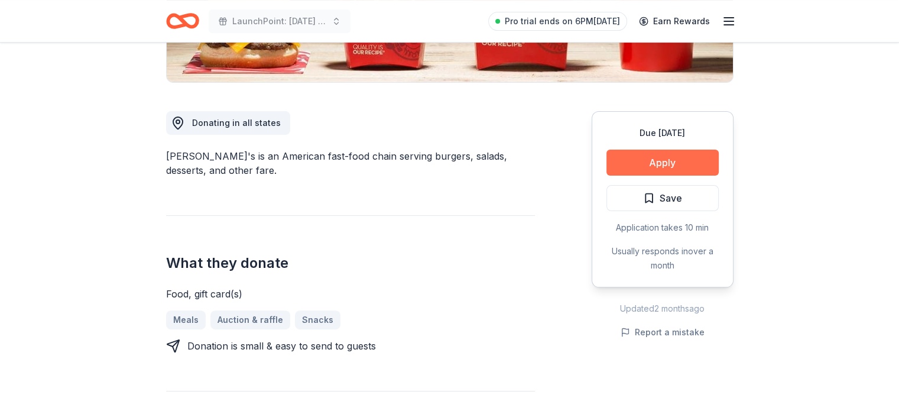
click at [687, 154] on button "Apply" at bounding box center [663, 163] width 112 height 26
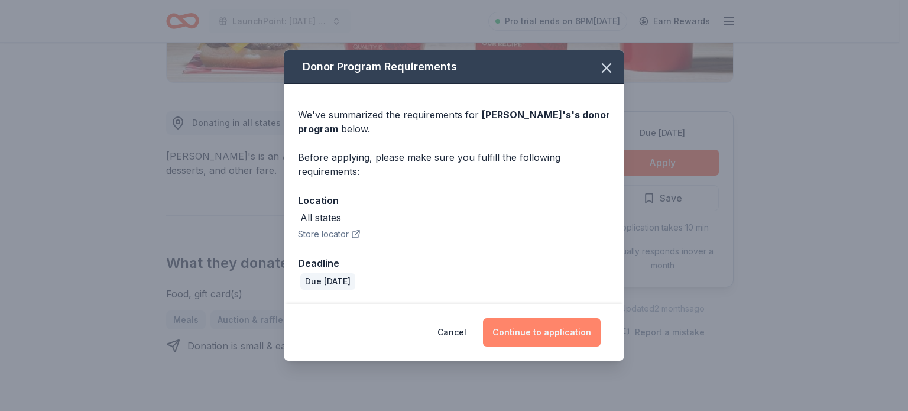
click at [556, 336] on button "Continue to application" at bounding box center [542, 332] width 118 height 28
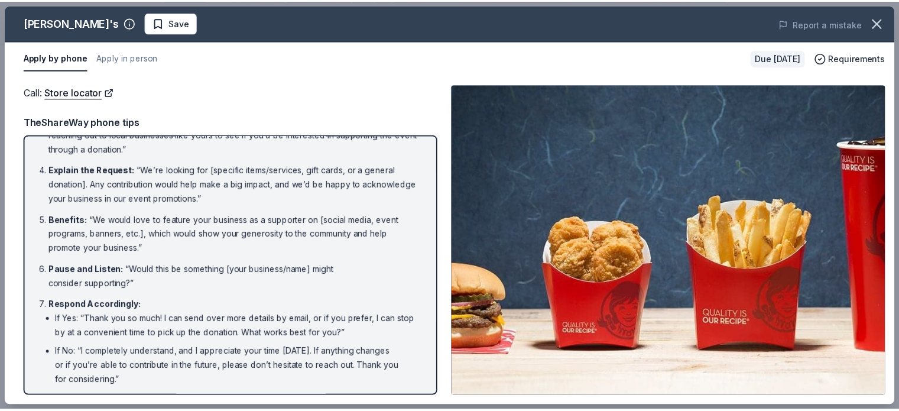
scroll to position [153, 0]
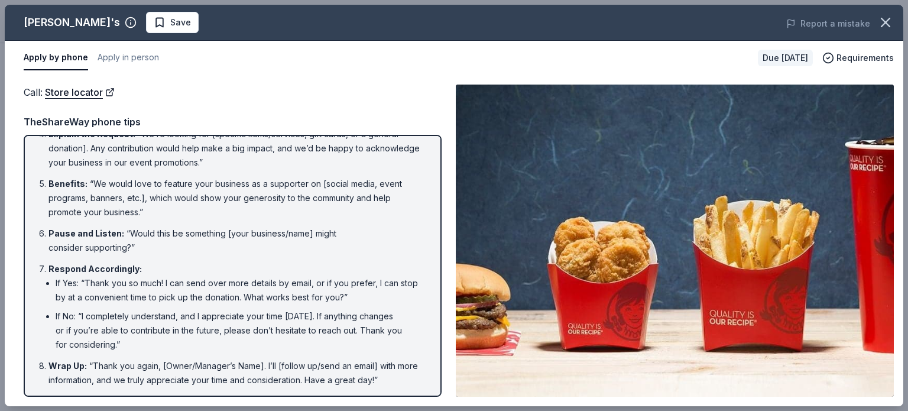
drag, startPoint x: 903, startPoint y: 93, endPoint x: 895, endPoint y: 92, distance: 8.9
click at [899, 108] on div "Wendy's Save Report a mistake Apply by phone Apply in person Due in 43 days Req…" at bounding box center [454, 205] width 908 height 411
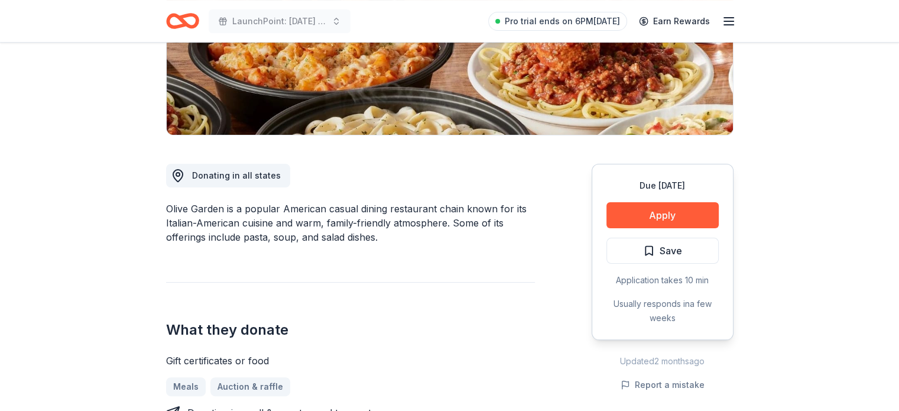
scroll to position [228, 0]
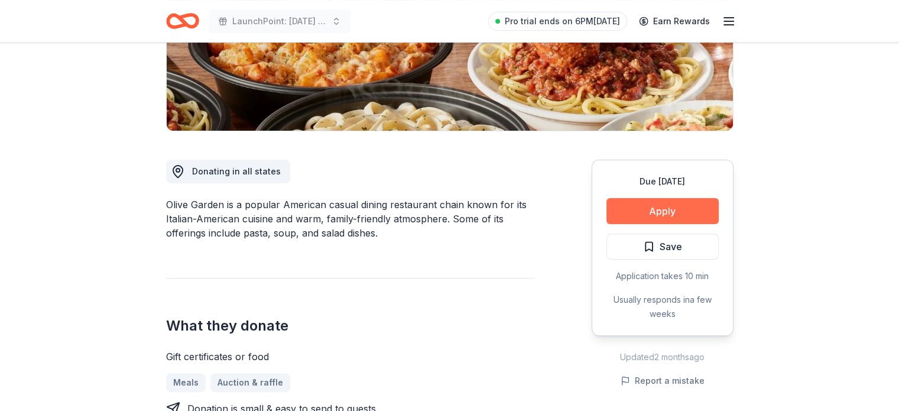
click at [675, 206] on button "Apply" at bounding box center [663, 211] width 112 height 26
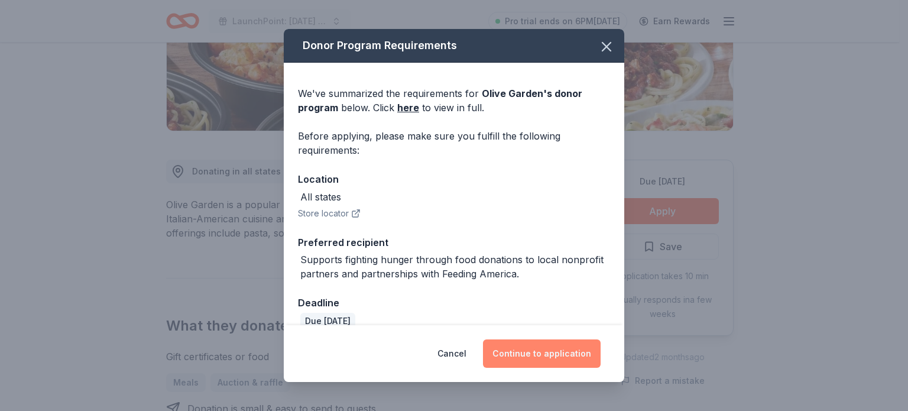
click at [549, 361] on button "Continue to application" at bounding box center [542, 353] width 118 height 28
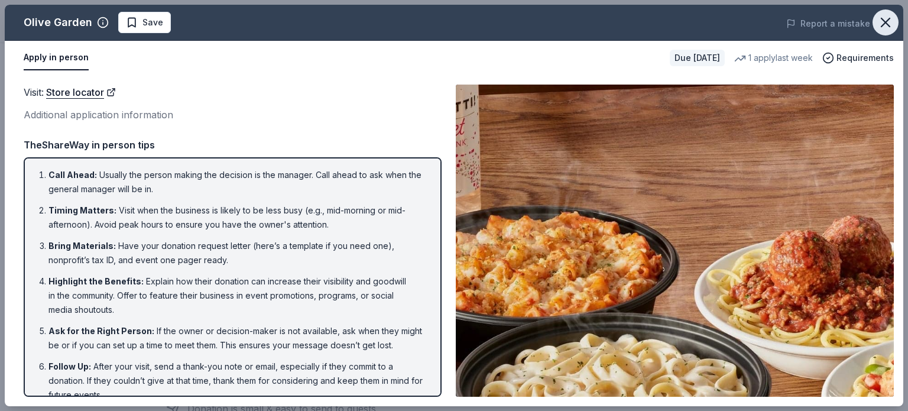
click at [880, 18] on icon "button" at bounding box center [885, 22] width 17 height 17
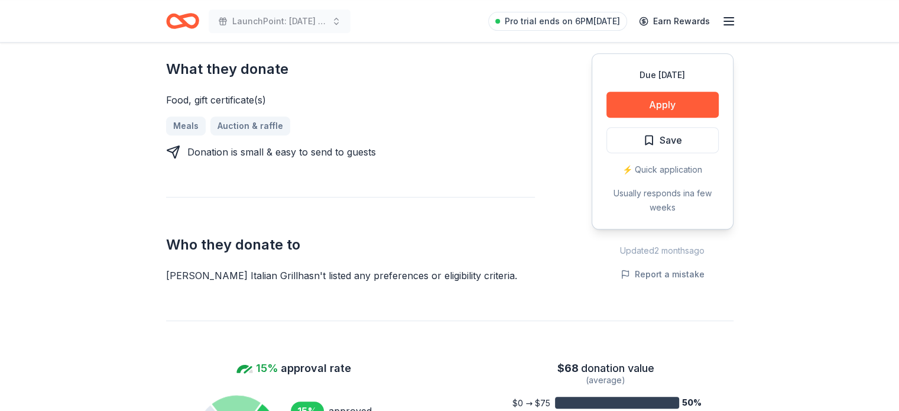
scroll to position [509, 0]
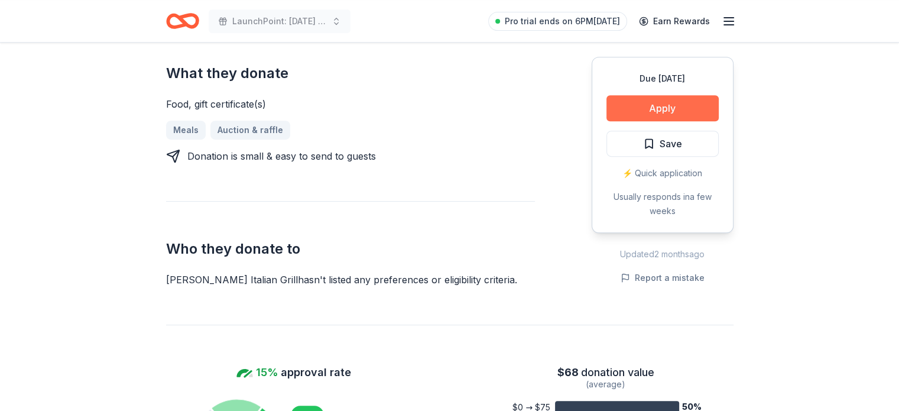
click at [660, 95] on button "Apply" at bounding box center [663, 108] width 112 height 26
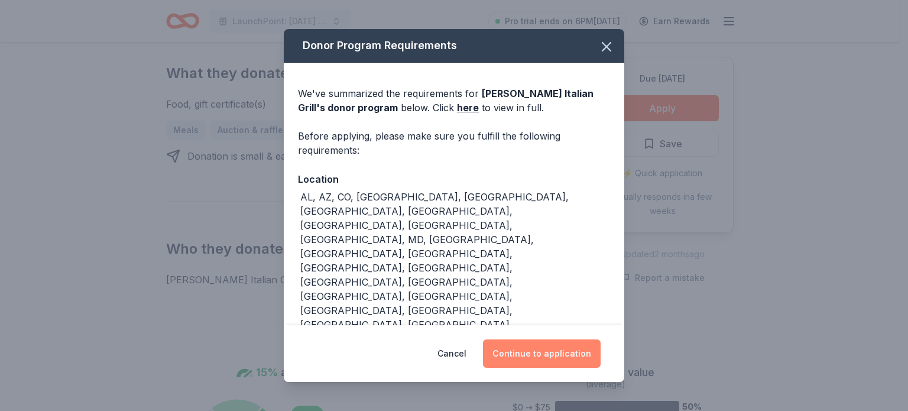
click at [562, 339] on button "Continue to application" at bounding box center [542, 353] width 118 height 28
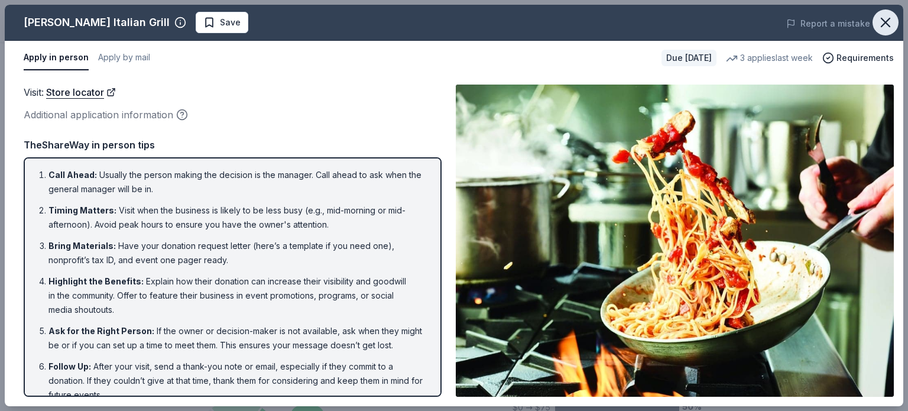
click at [883, 22] on icon "button" at bounding box center [885, 22] width 17 height 17
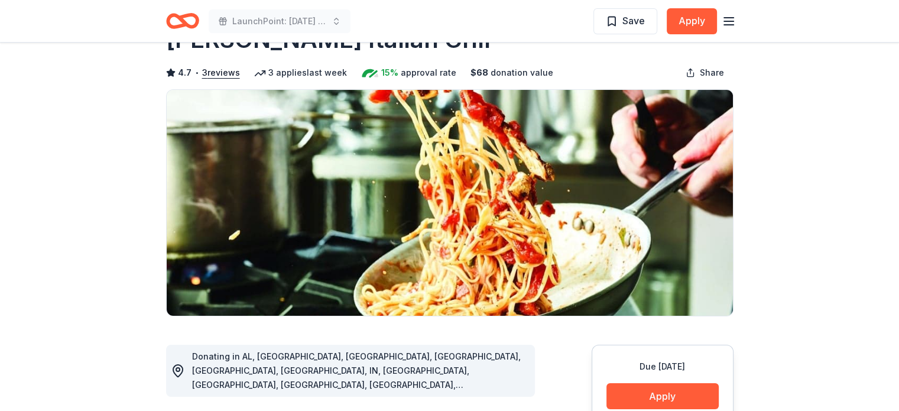
scroll to position [0, 0]
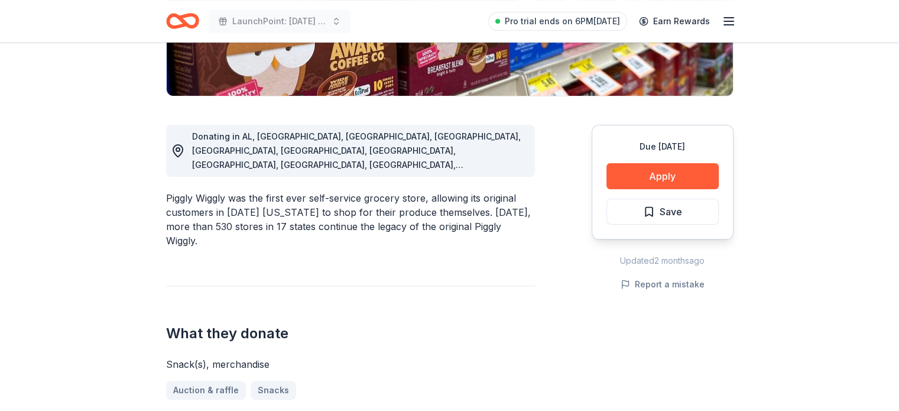
scroll to position [274, 0]
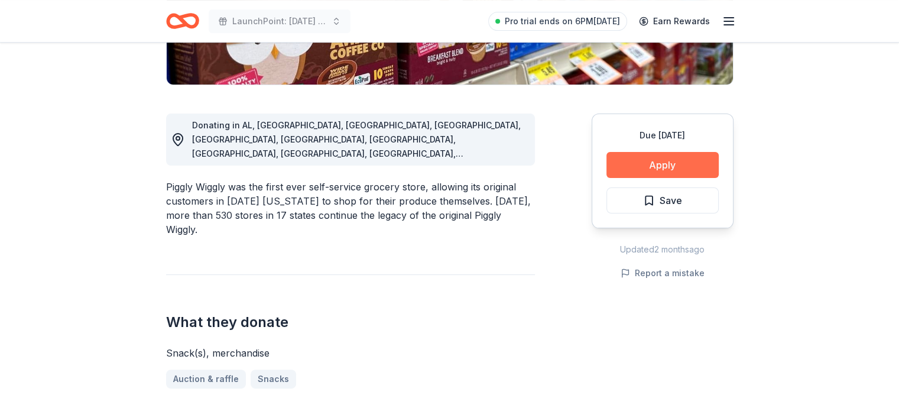
click at [659, 164] on button "Apply" at bounding box center [663, 165] width 112 height 26
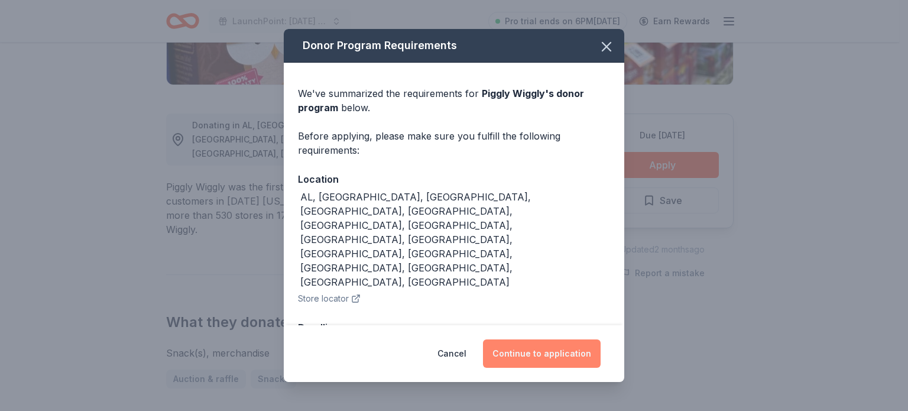
click at [532, 339] on button "Continue to application" at bounding box center [542, 353] width 118 height 28
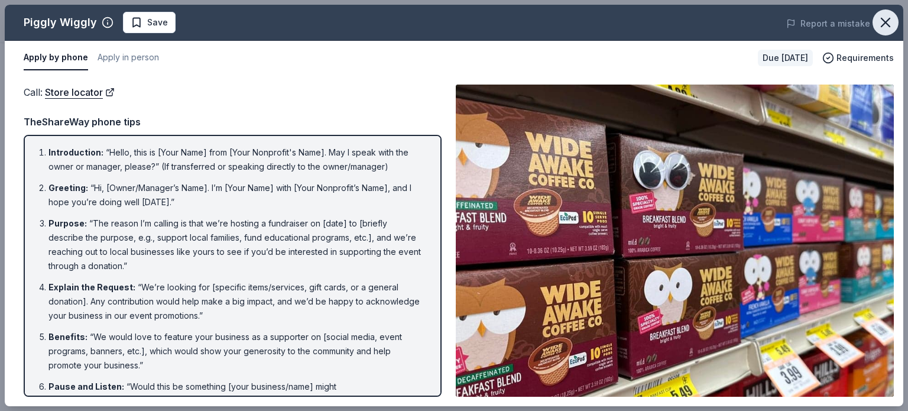
click at [877, 18] on icon "button" at bounding box center [885, 22] width 17 height 17
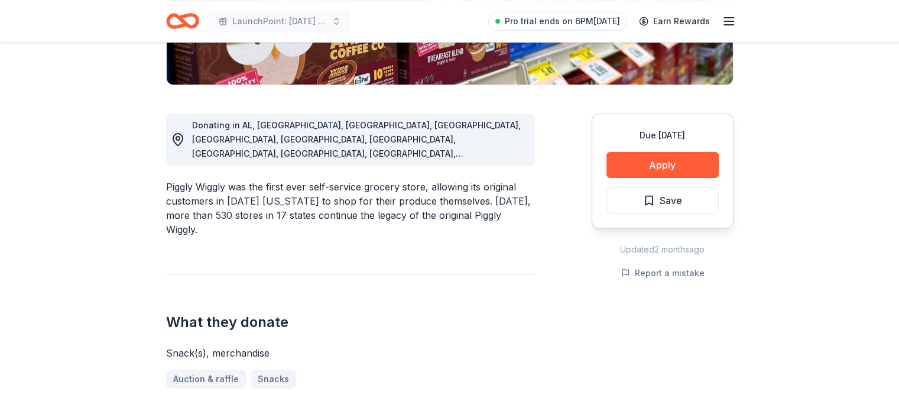
scroll to position [0, 0]
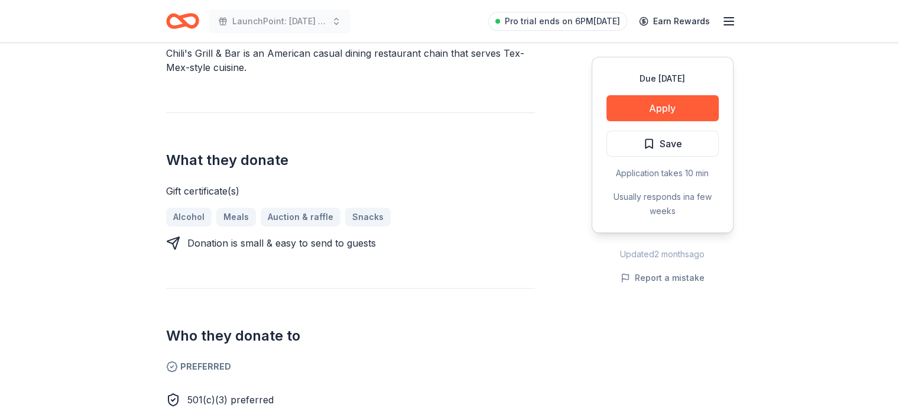
scroll to position [377, 0]
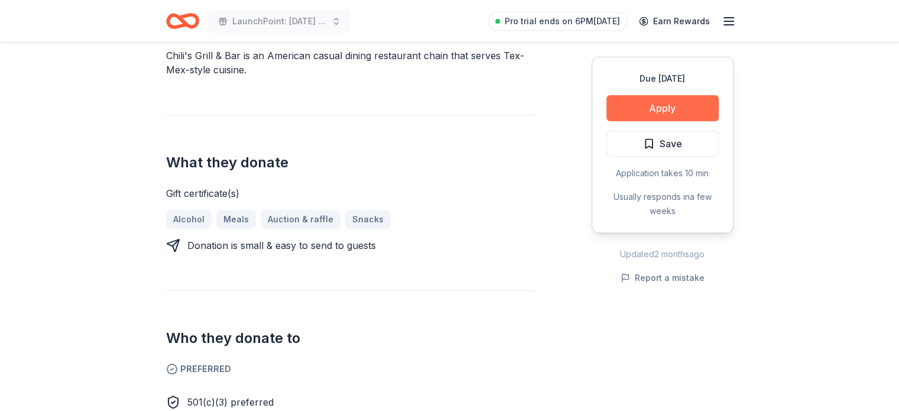
click at [671, 112] on button "Apply" at bounding box center [663, 108] width 112 height 26
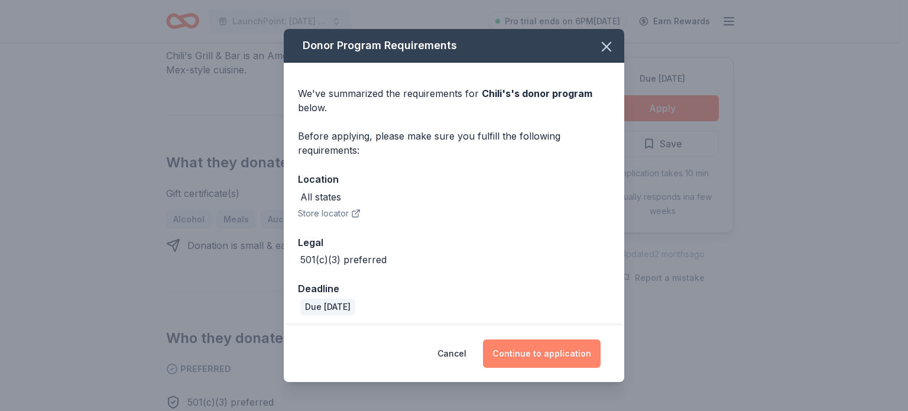
click at [553, 354] on button "Continue to application" at bounding box center [542, 353] width 118 height 28
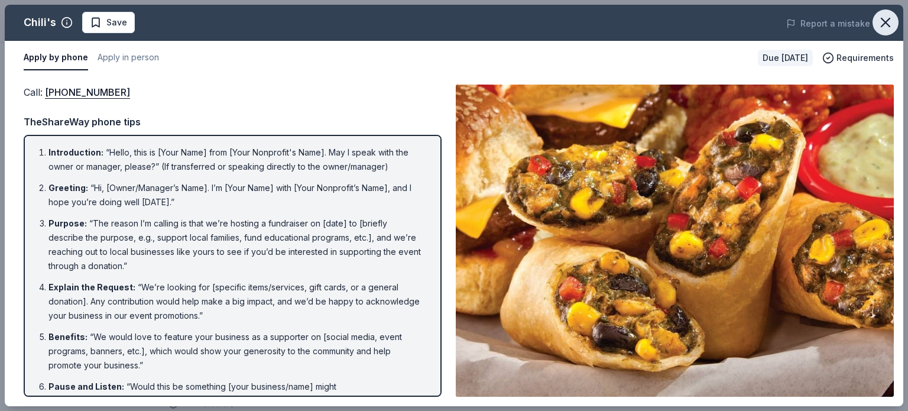
click at [882, 22] on icon "button" at bounding box center [885, 22] width 17 height 17
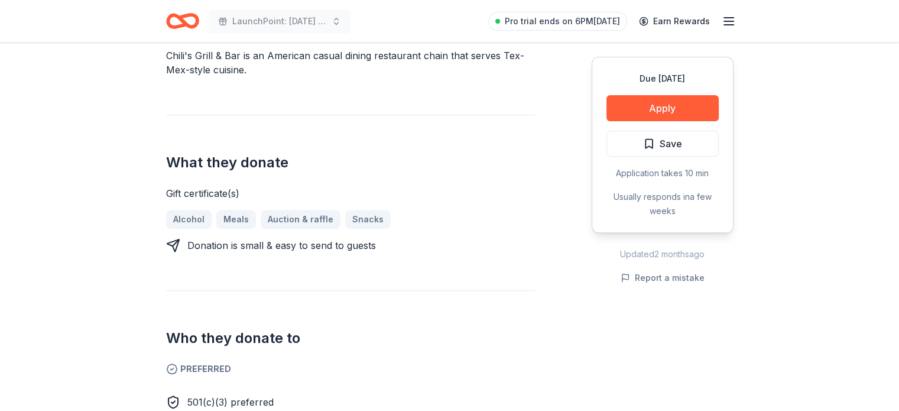
scroll to position [0, 0]
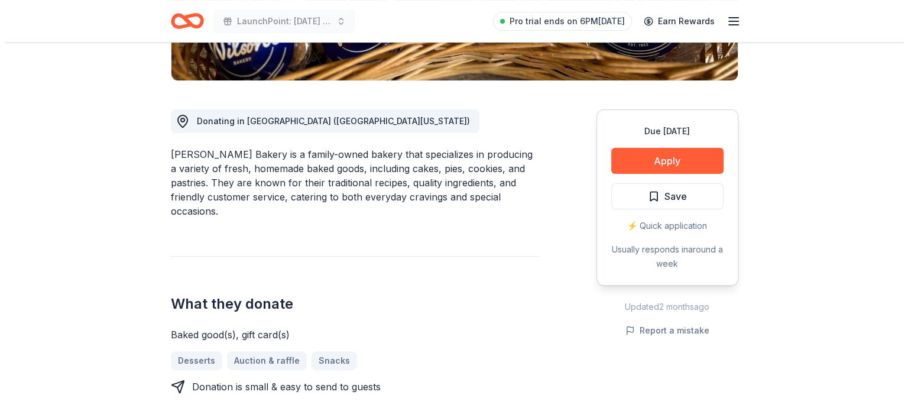
scroll to position [260, 0]
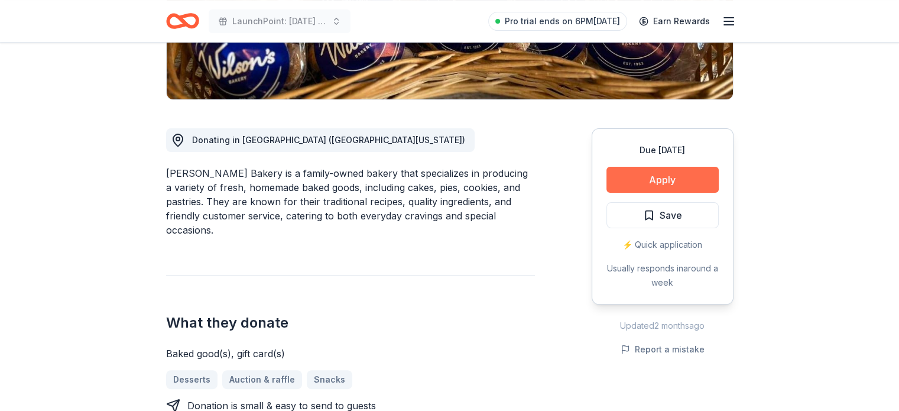
click at [654, 180] on button "Apply" at bounding box center [663, 180] width 112 height 26
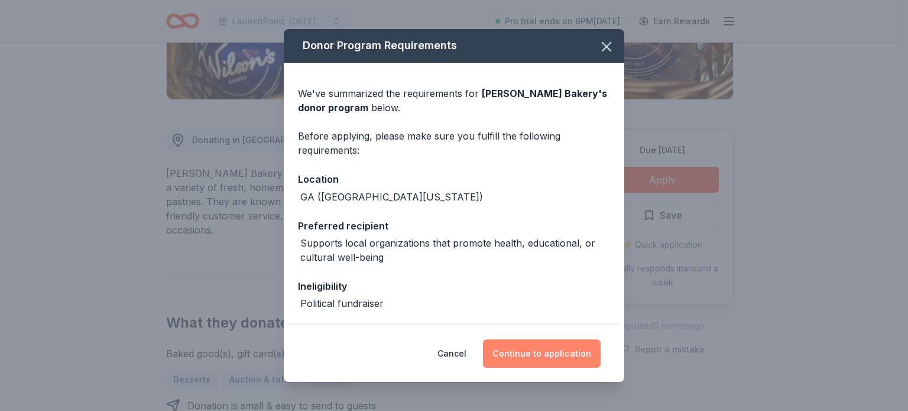
click at [542, 352] on button "Continue to application" at bounding box center [542, 353] width 118 height 28
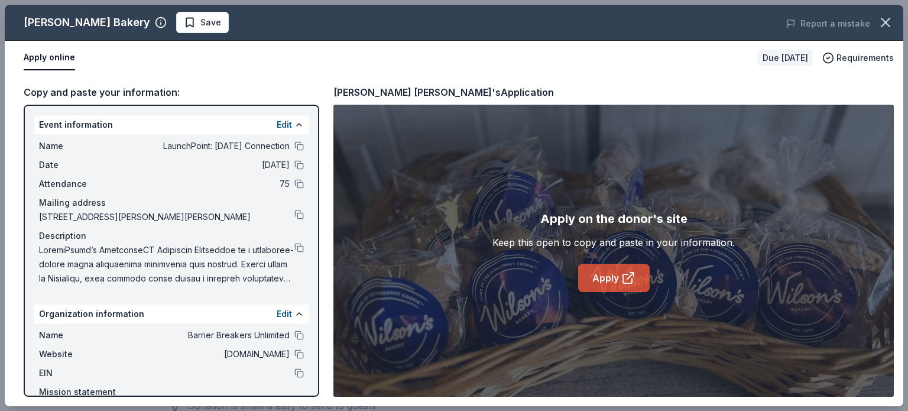
click at [607, 283] on link "Apply" at bounding box center [614, 278] width 72 height 28
click at [294, 245] on button at bounding box center [298, 247] width 9 height 9
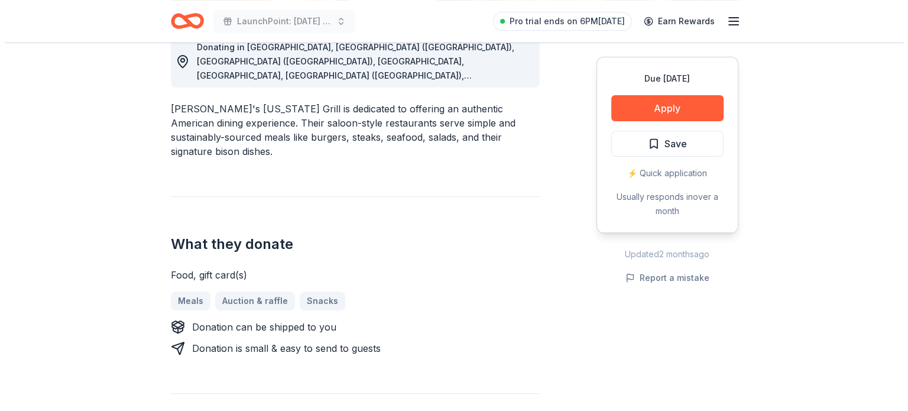
scroll to position [357, 0]
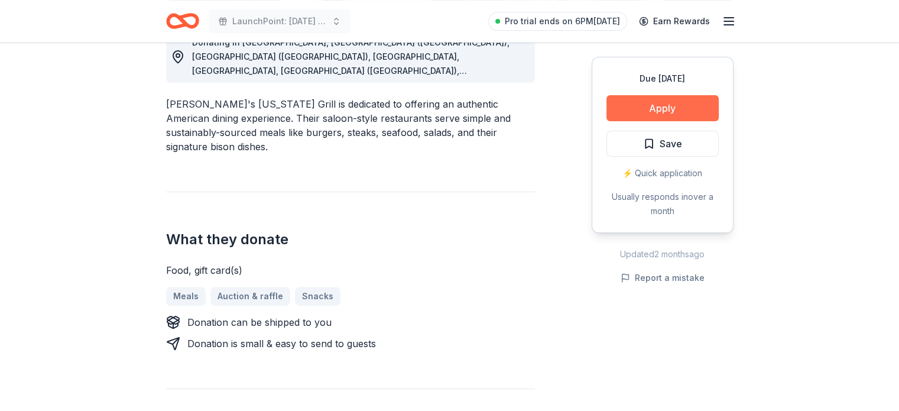
click at [645, 111] on button "Apply" at bounding box center [663, 108] width 112 height 26
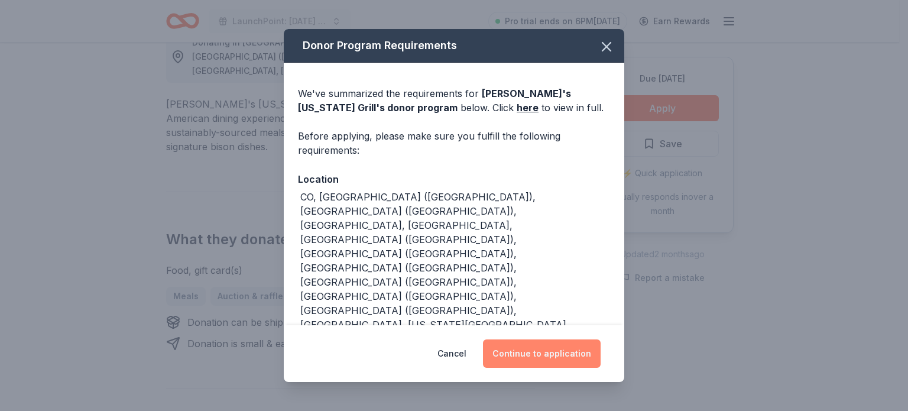
click at [532, 354] on button "Continue to application" at bounding box center [542, 353] width 118 height 28
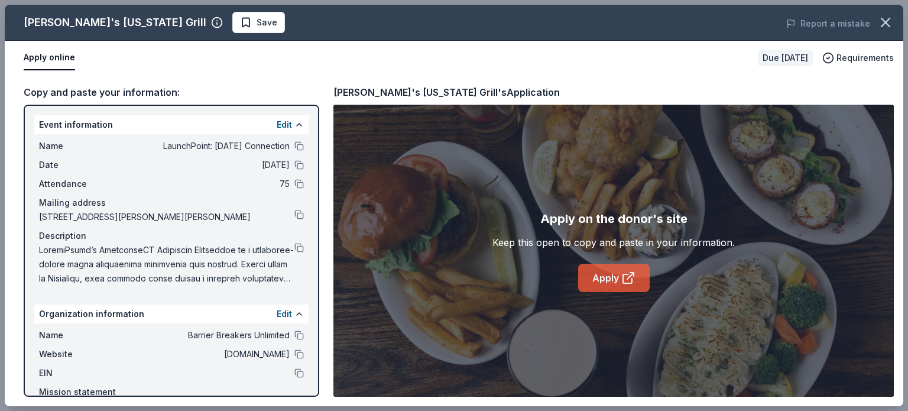
click at [617, 274] on link "Apply" at bounding box center [614, 278] width 72 height 28
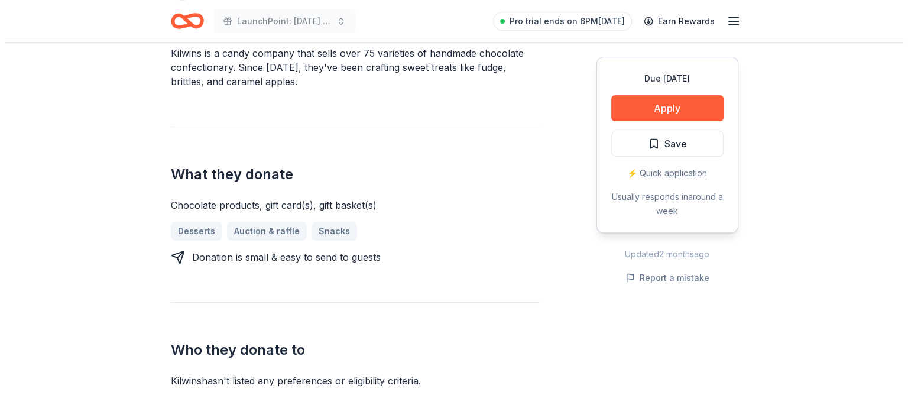
scroll to position [400, 0]
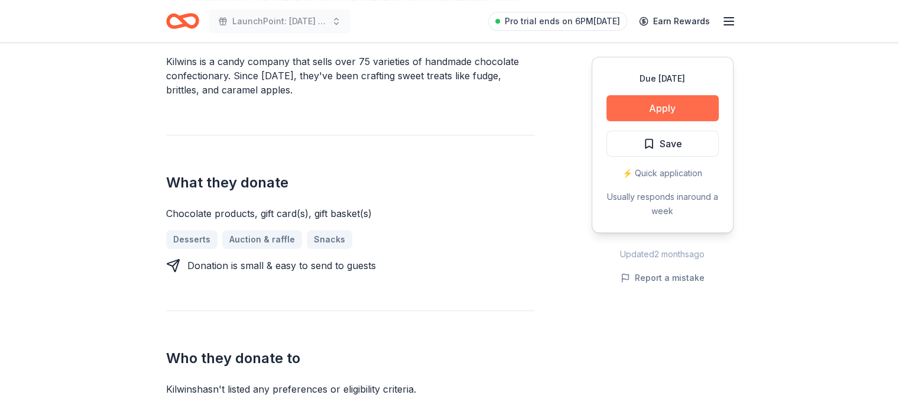
click at [675, 112] on button "Apply" at bounding box center [663, 108] width 112 height 26
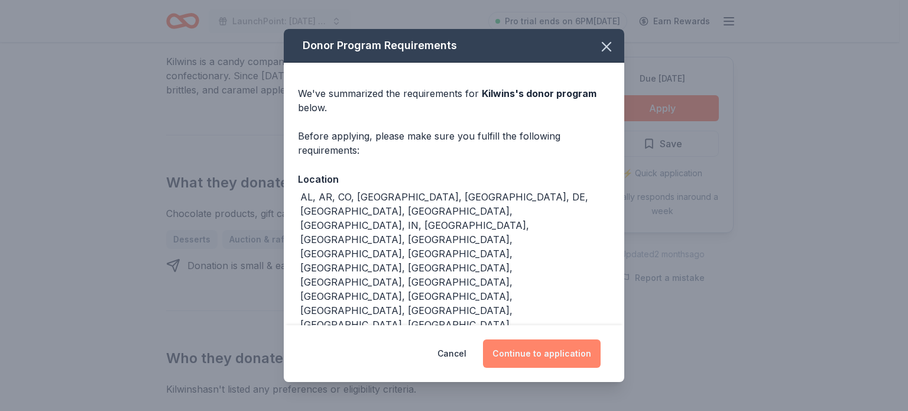
click at [532, 341] on button "Continue to application" at bounding box center [542, 353] width 118 height 28
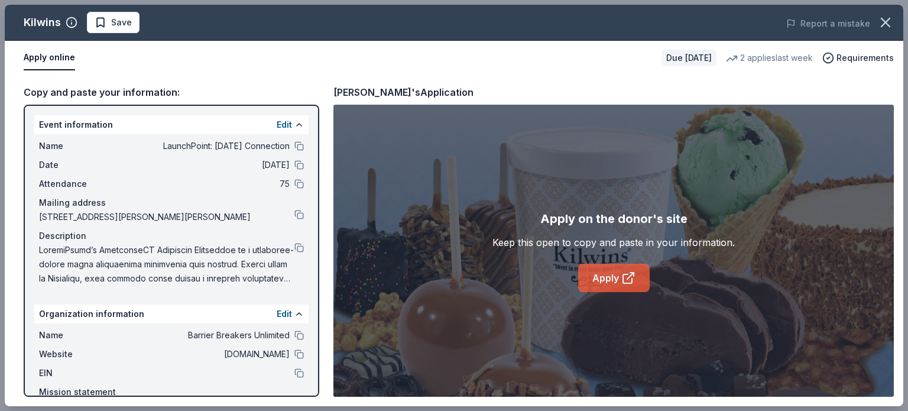
click at [617, 281] on link "Apply" at bounding box center [614, 278] width 72 height 28
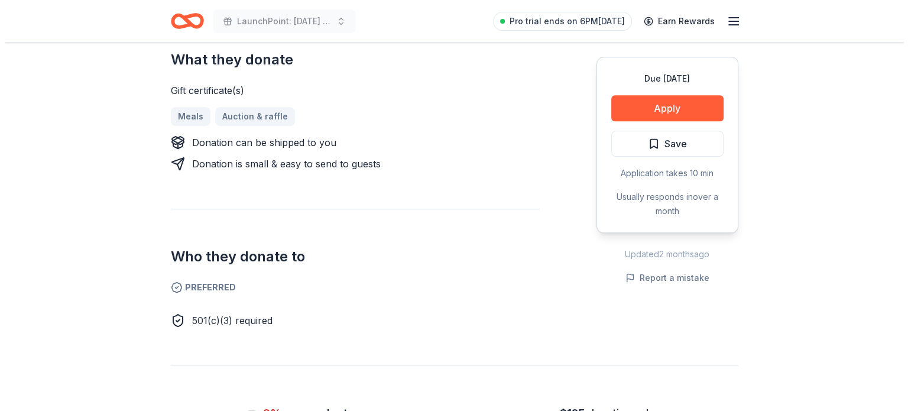
scroll to position [518, 0]
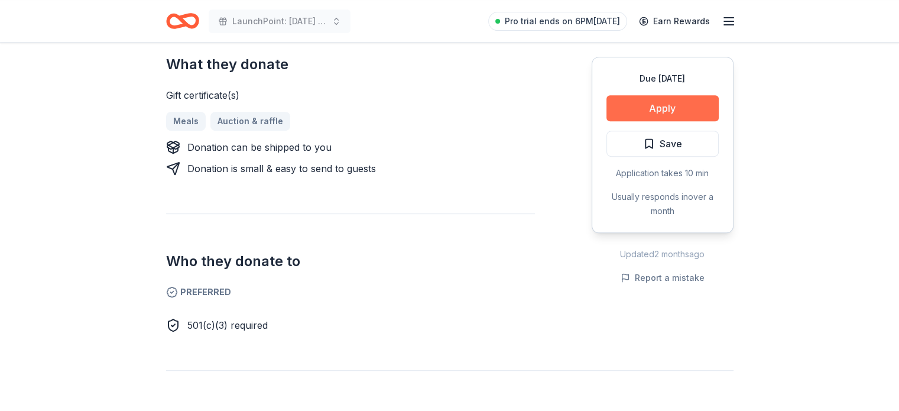
click at [658, 112] on button "Apply" at bounding box center [663, 108] width 112 height 26
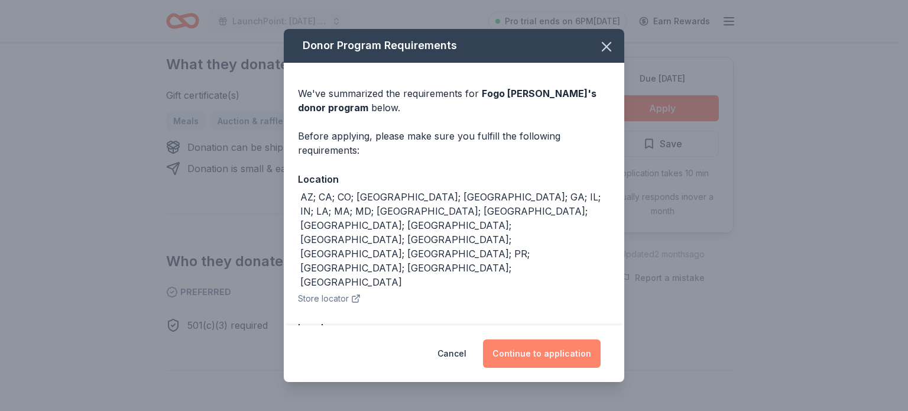
click at [539, 351] on button "Continue to application" at bounding box center [542, 353] width 118 height 28
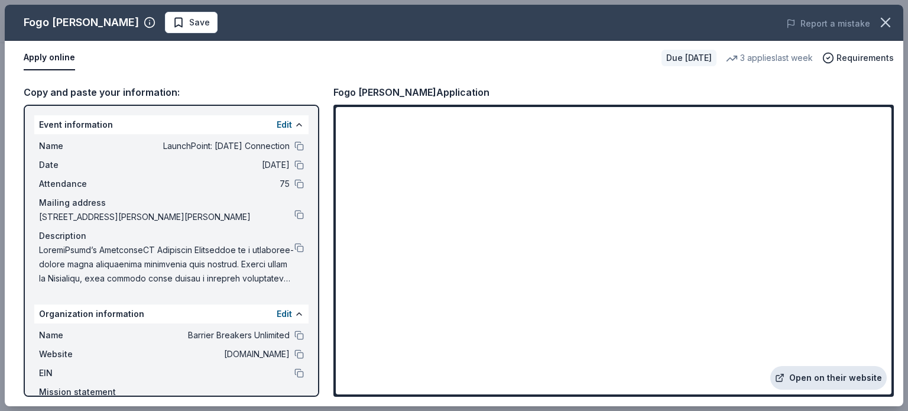
click at [813, 371] on link "Open on their website" at bounding box center [828, 378] width 116 height 24
click at [294, 245] on button at bounding box center [298, 247] width 9 height 9
